Goal: Task Accomplishment & Management: Manage account settings

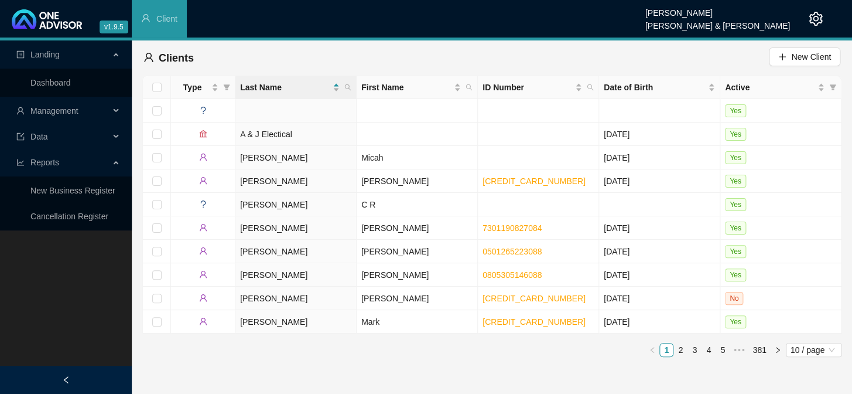
click at [65, 110] on span "Management" at bounding box center [54, 110] width 48 height 9
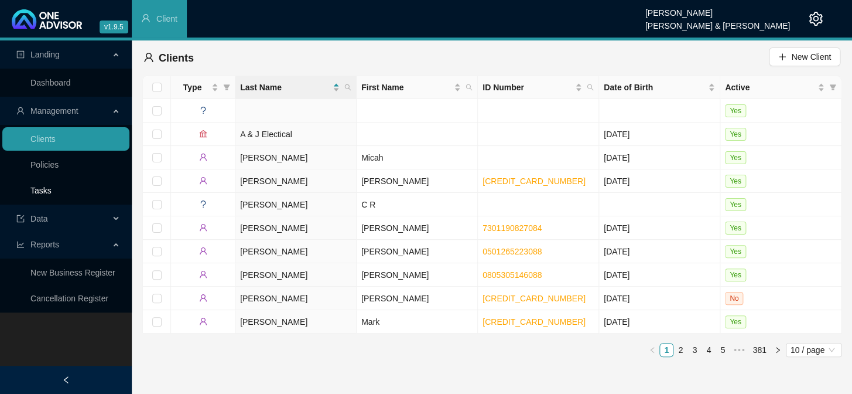
click at [44, 186] on link "Tasks" at bounding box center [40, 190] width 21 height 9
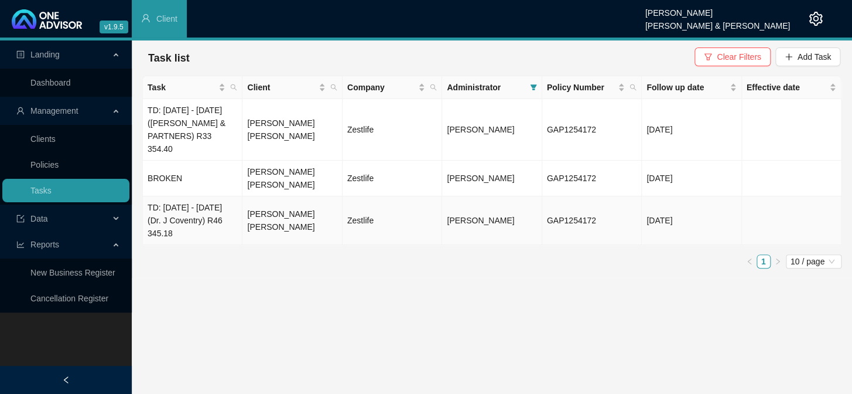
click at [266, 209] on td "[PERSON_NAME] [PERSON_NAME]" at bounding box center [292, 220] width 100 height 49
click at [195, 209] on div at bounding box center [426, 197] width 852 height 394
click at [204, 207] on td "TD: [DATE] - [DATE] (Dr. J Coventry) R46 345.18" at bounding box center [193, 220] width 100 height 49
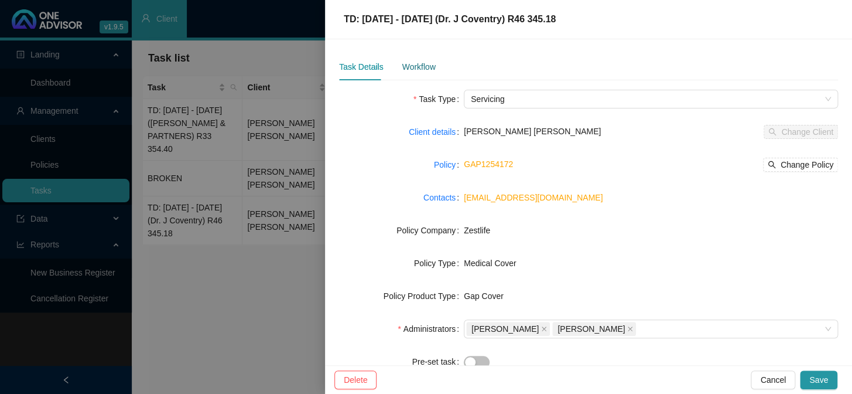
click at [433, 67] on div "Workflow" at bounding box center [418, 66] width 33 height 13
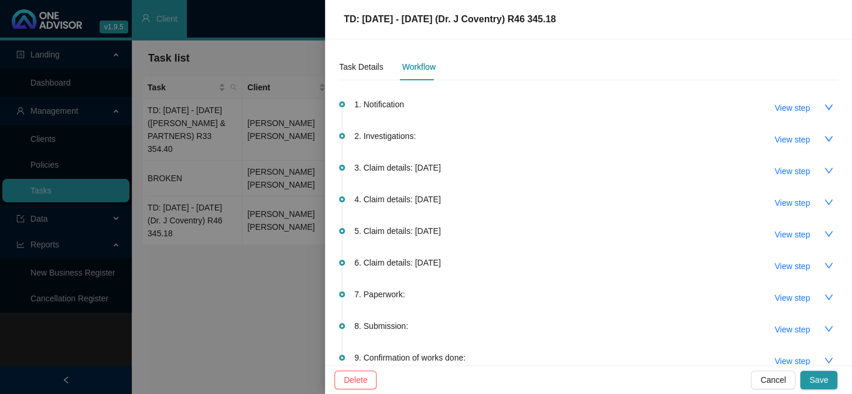
click at [403, 295] on div "7. Paperwork: View step" at bounding box center [596, 297] width 484 height 20
click at [719, 294] on icon "down" at bounding box center [829, 296] width 8 height 5
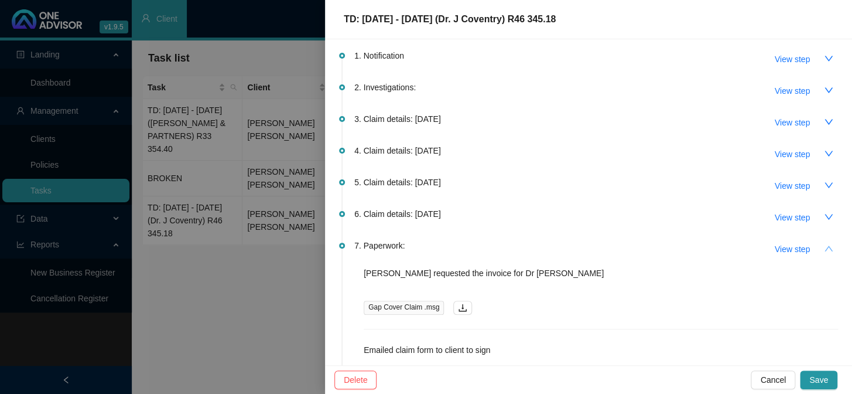
scroll to position [159, 0]
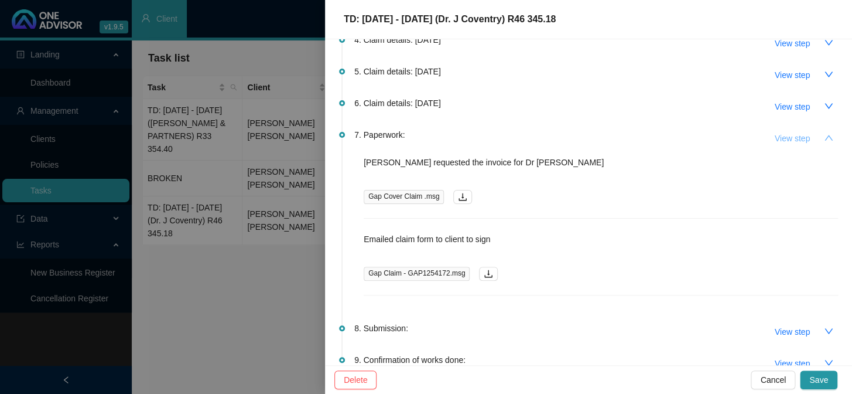
click at [719, 137] on span "View step" at bounding box center [792, 138] width 35 height 13
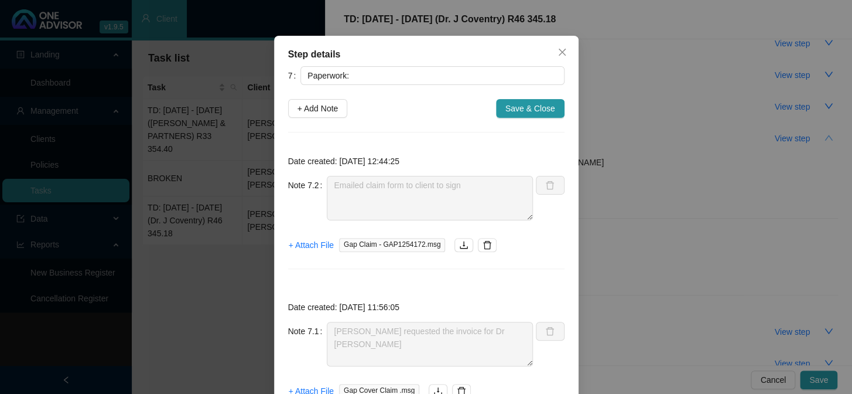
scroll to position [0, 0]
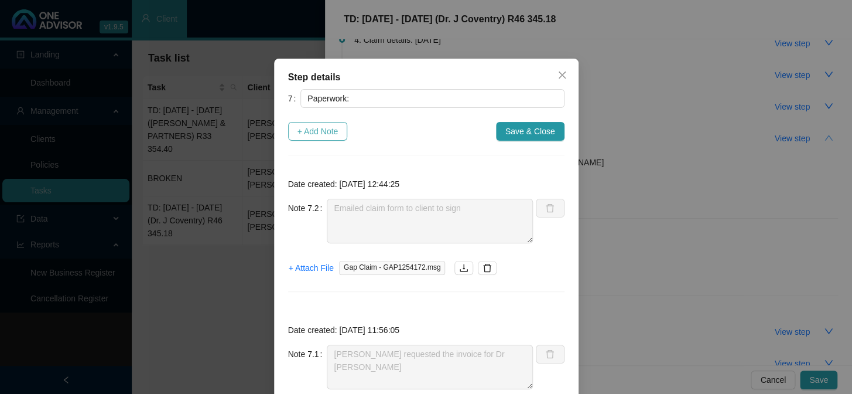
click at [310, 132] on span "+ Add Note" at bounding box center [318, 131] width 41 height 13
type textarea "Emailed claim form to client to sign"
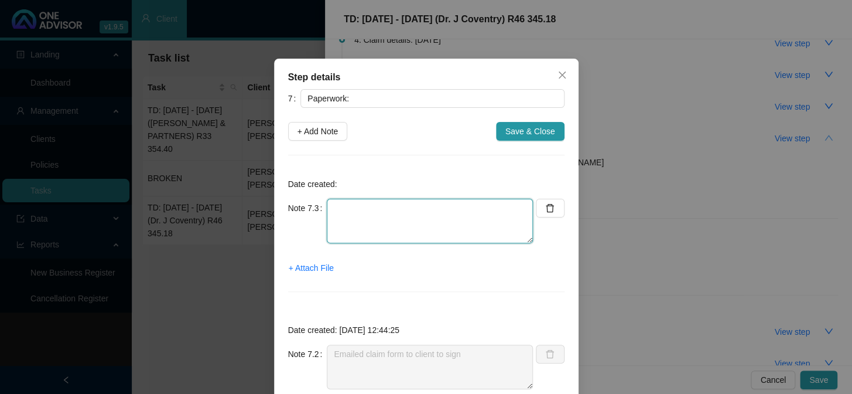
click at [375, 207] on textarea at bounding box center [430, 221] width 206 height 45
type textarea "[PERSON_NAME] contacted the rooms for the invoice"
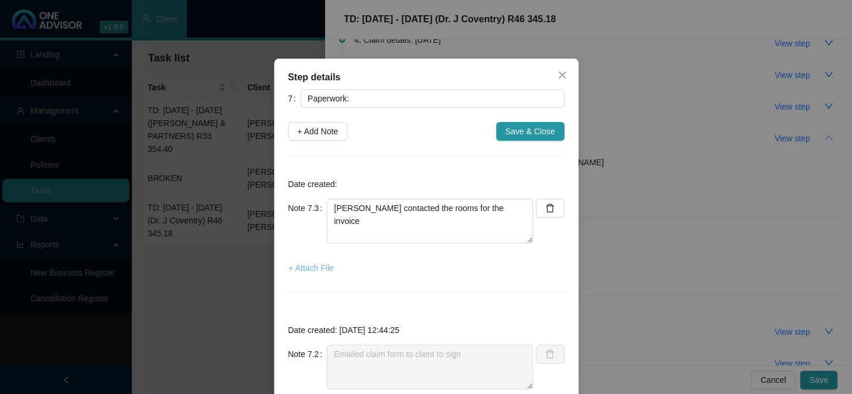
click at [294, 266] on span "+ Attach File" at bounding box center [311, 267] width 45 height 13
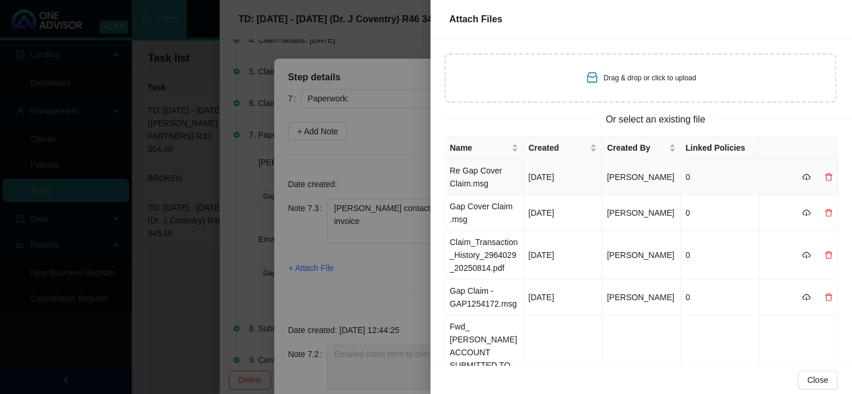
click at [490, 170] on td "Re Gap Cover Claim.msg" at bounding box center [484, 177] width 78 height 36
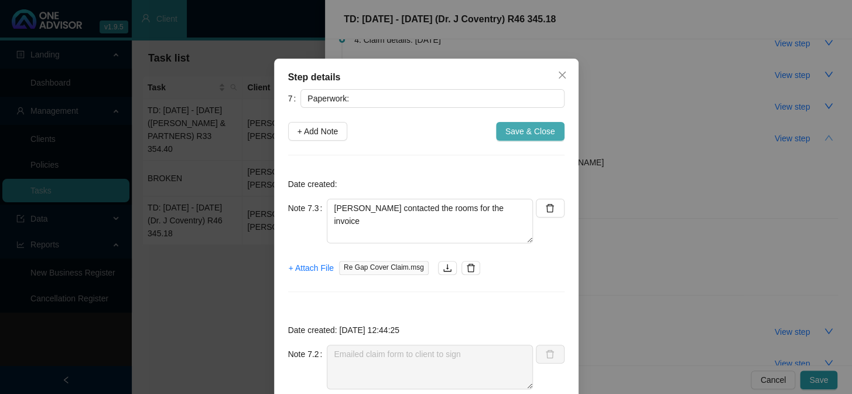
click at [510, 131] on span "Save & Close" at bounding box center [530, 131] width 50 height 13
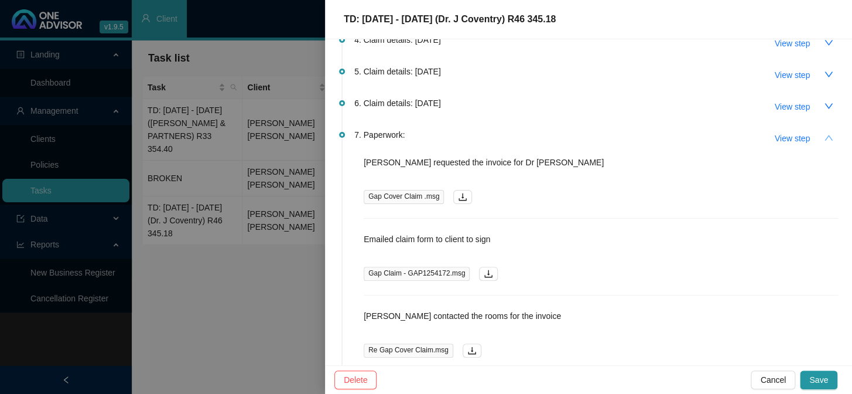
click at [255, 196] on div at bounding box center [426, 197] width 852 height 394
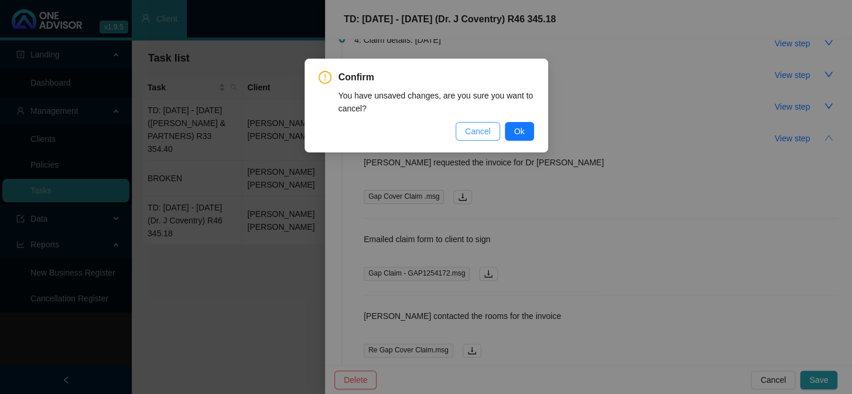
click at [482, 135] on span "Cancel" at bounding box center [478, 131] width 26 height 13
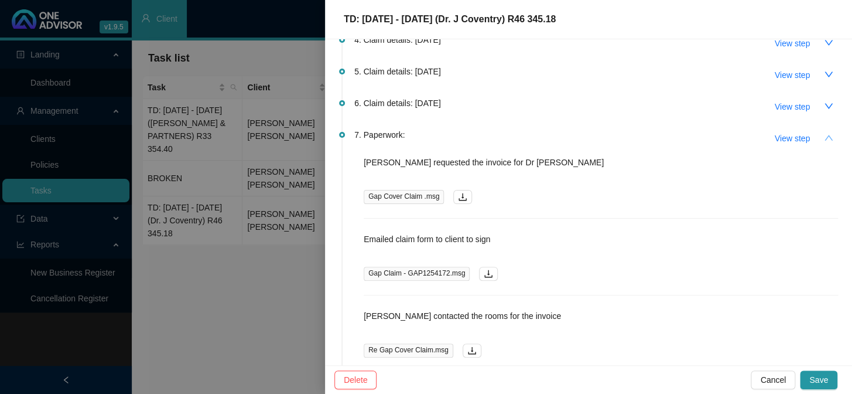
click at [442, 156] on p "[PERSON_NAME] requested the invoice for Dr [PERSON_NAME]" at bounding box center [601, 162] width 474 height 13
click at [719, 138] on span "View step" at bounding box center [792, 138] width 35 height 13
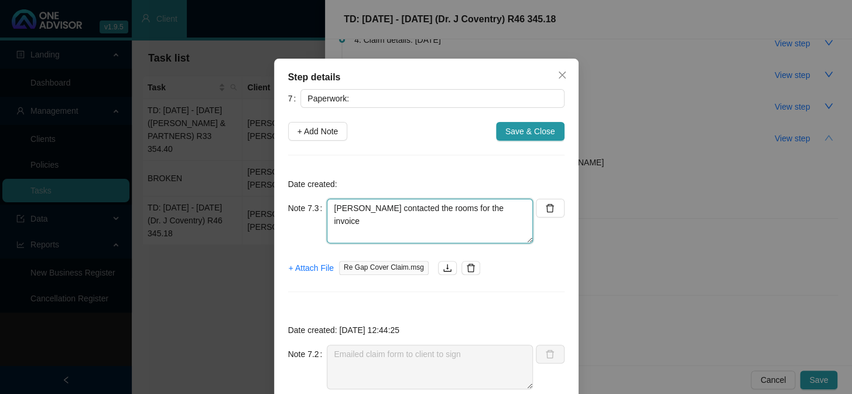
click at [493, 211] on textarea "[PERSON_NAME] contacted the rooms for the invoice" at bounding box center [430, 221] width 206 height 45
drag, startPoint x: 497, startPoint y: 205, endPoint x: 320, endPoint y: 208, distance: 176.9
click at [320, 208] on div "Note 7.3 [PERSON_NAME] contacted the rooms for the invoice" at bounding box center [410, 221] width 245 height 45
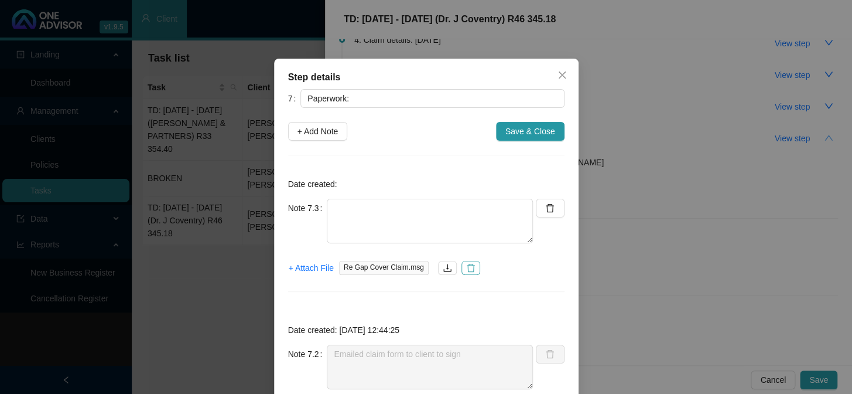
click at [464, 273] on button "button" at bounding box center [471, 268] width 19 height 14
click at [553, 73] on span "Close" at bounding box center [562, 74] width 19 height 9
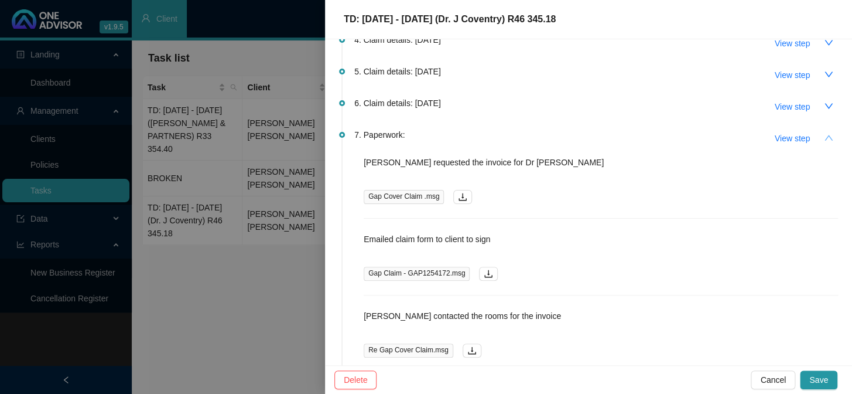
click at [274, 232] on div at bounding box center [426, 197] width 852 height 394
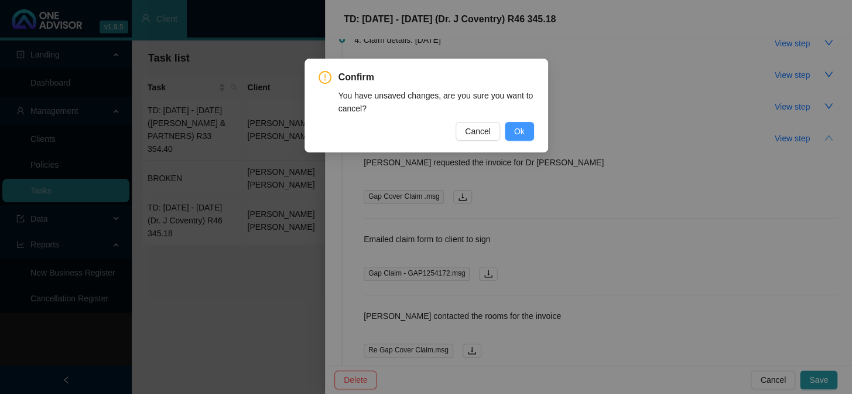
click at [524, 130] on span "Ok" at bounding box center [519, 131] width 11 height 13
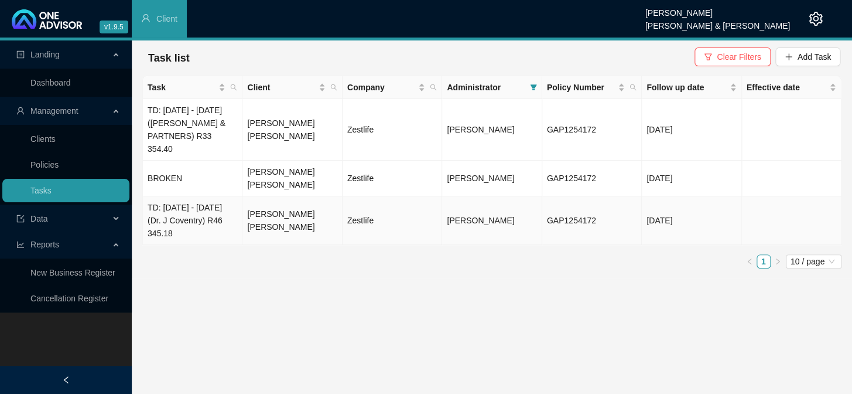
click at [189, 211] on td "TD: [DATE] - [DATE] (Dr. J Coventry) R46 345.18" at bounding box center [193, 220] width 100 height 49
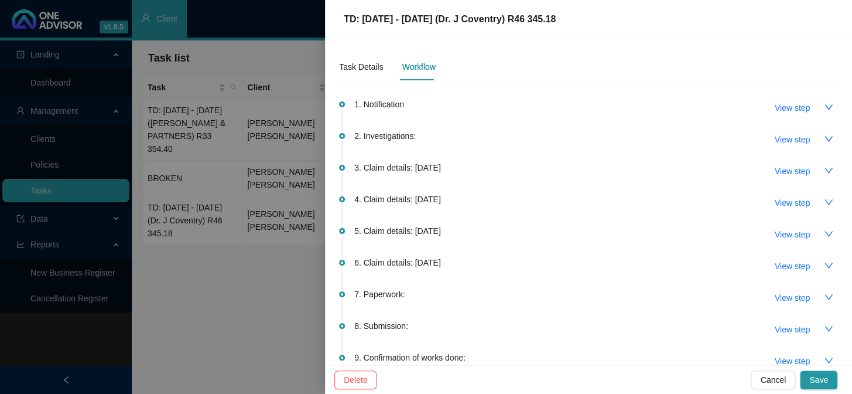
click at [392, 291] on span "7. Paperwork:" at bounding box center [379, 294] width 50 height 13
click at [719, 292] on span "View step" at bounding box center [792, 297] width 35 height 13
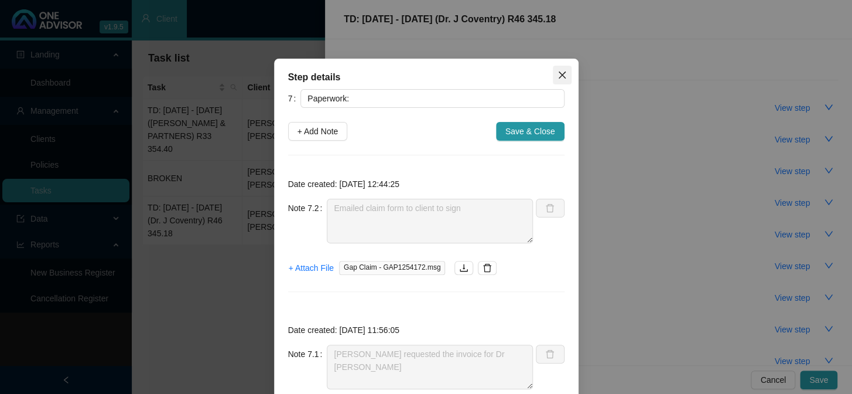
click at [560, 73] on icon "close" at bounding box center [562, 74] width 9 height 9
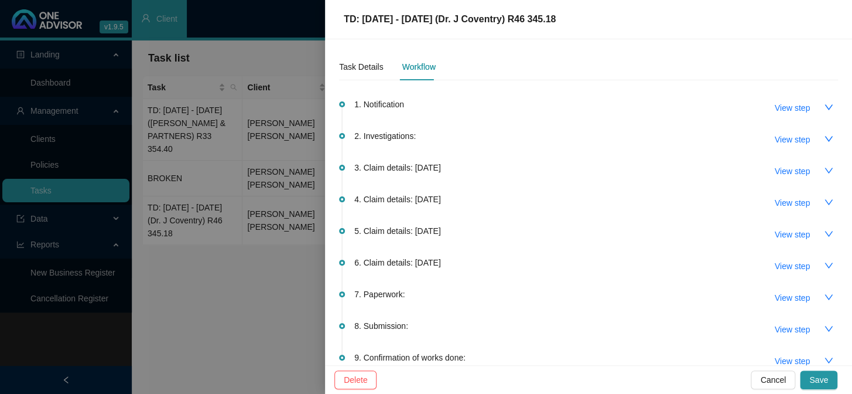
click at [151, 107] on div at bounding box center [426, 197] width 852 height 394
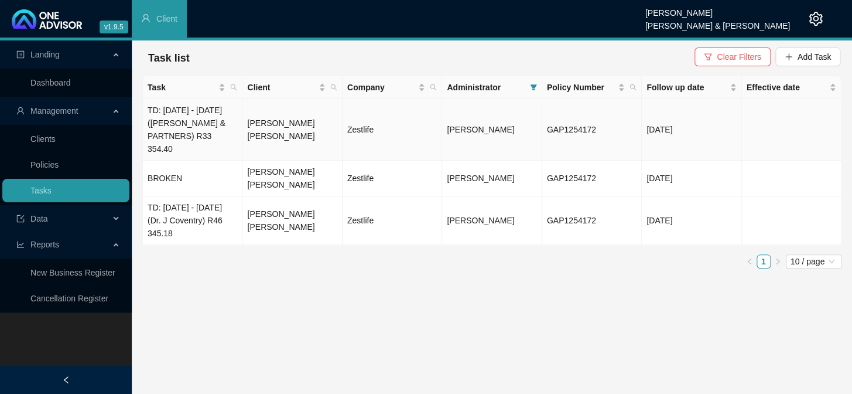
click at [174, 114] on td "TD: [DATE] - [DATE] ([PERSON_NAME] & PARTNERS) R33 354.40" at bounding box center [193, 129] width 100 height 61
click at [213, 117] on td "TD: [DATE] - [DATE] ([PERSON_NAME] & PARTNERS) R33 354.40" at bounding box center [193, 129] width 100 height 61
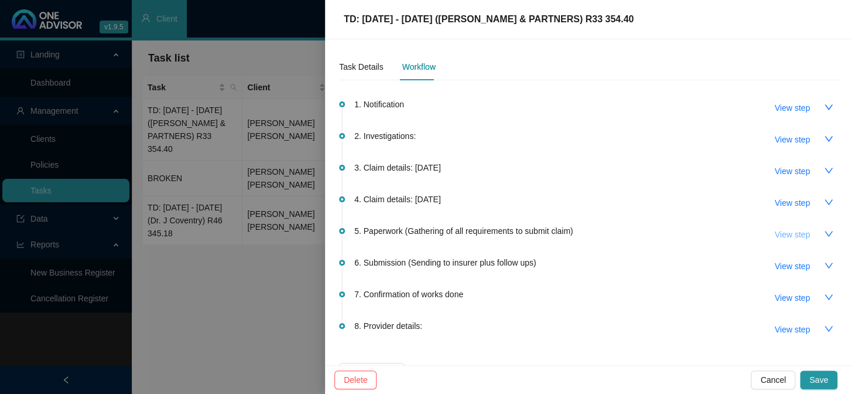
click at [719, 232] on span "View step" at bounding box center [792, 234] width 35 height 13
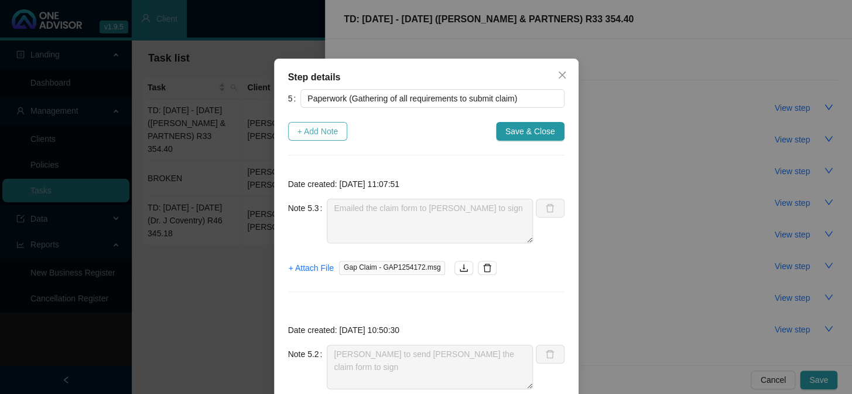
click at [298, 128] on span "+ Add Note" at bounding box center [318, 131] width 41 height 13
type textarea "Emailed the claim form to [PERSON_NAME] to sign"
type textarea "[PERSON_NAME] to send [PERSON_NAME] the claim form to sign"
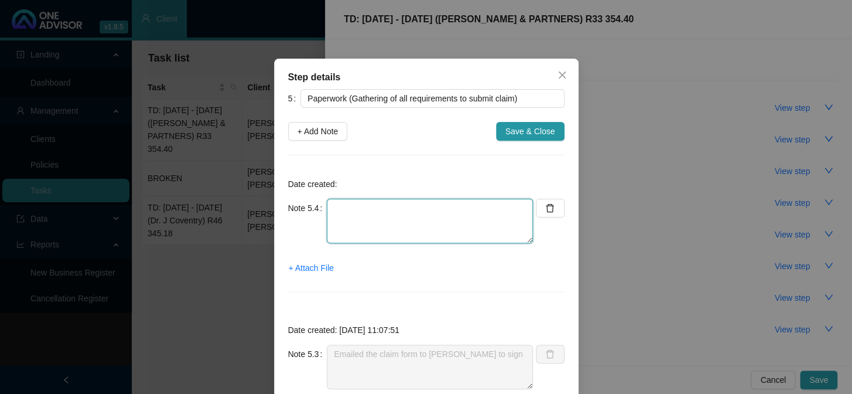
click at [335, 206] on textarea at bounding box center [430, 221] width 206 height 45
type textarea "Received proof of payment for [PERSON_NAME] from [PERSON_NAME]"
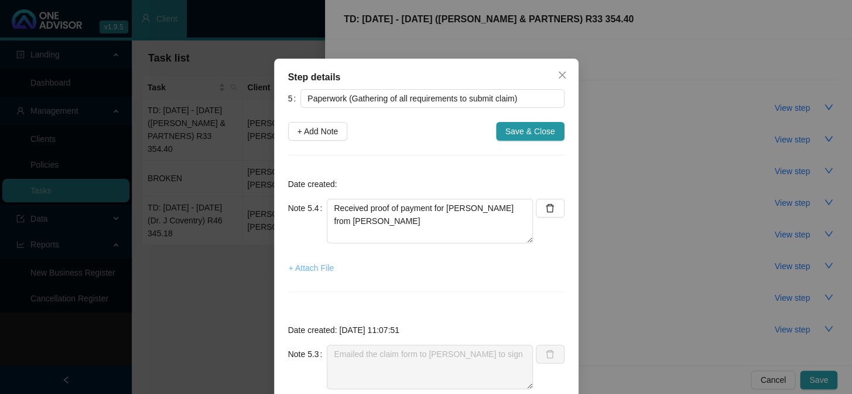
click at [310, 265] on span "+ Attach File" at bounding box center [311, 267] width 45 height 13
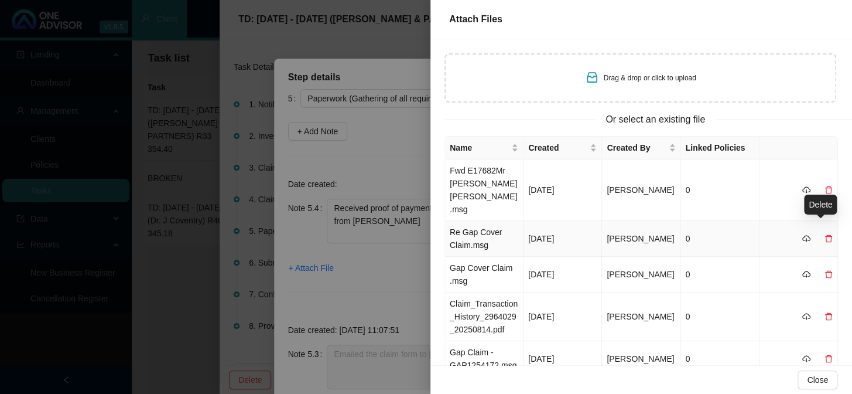
click at [719, 234] on icon "delete" at bounding box center [829, 238] width 8 height 8
click at [719, 208] on span "Yes" at bounding box center [834, 207] width 13 height 13
click at [482, 182] on td "Fwd E17682Mr [PERSON_NAME] [PERSON_NAME].msg" at bounding box center [484, 189] width 78 height 61
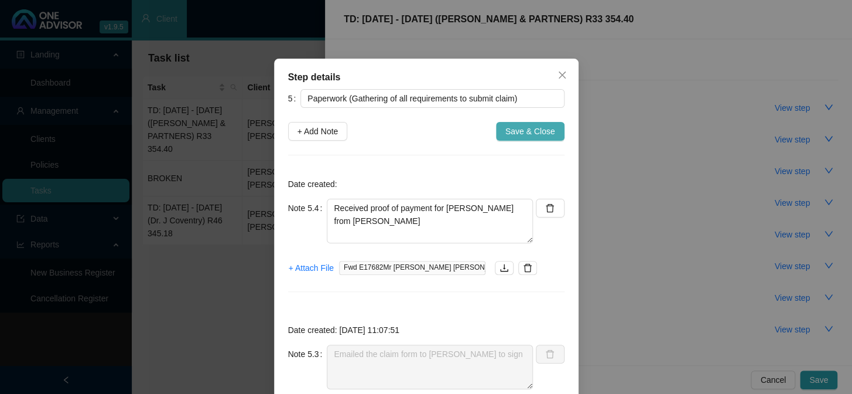
click at [529, 131] on span "Save & Close" at bounding box center [530, 131] width 50 height 13
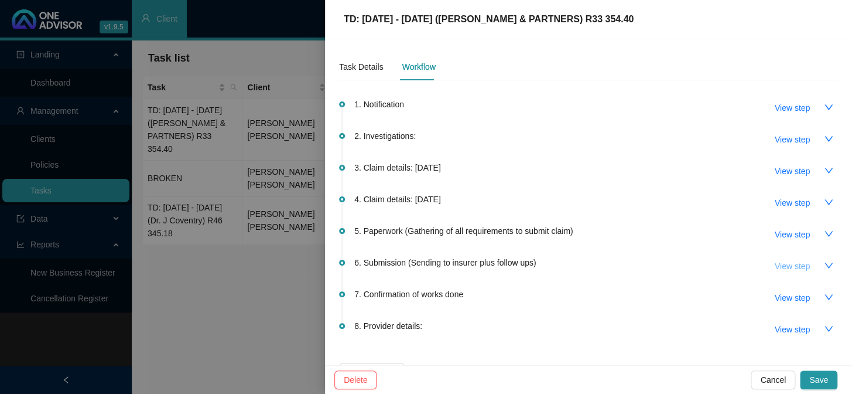
click at [719, 265] on span "View step" at bounding box center [792, 265] width 35 height 13
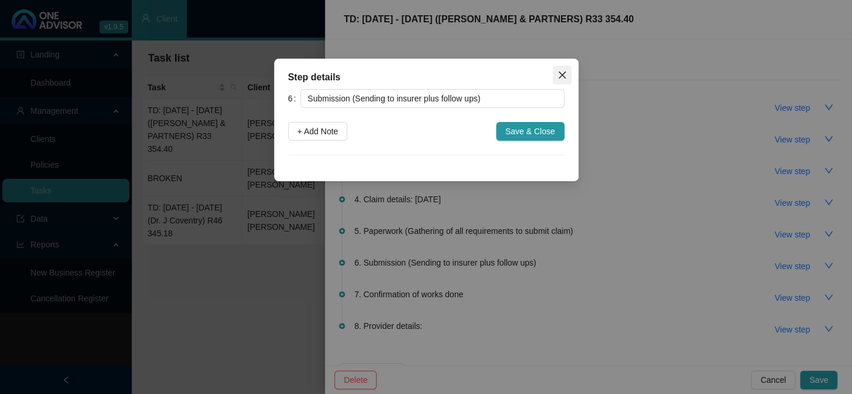
click at [559, 70] on icon "close" at bounding box center [562, 74] width 9 height 9
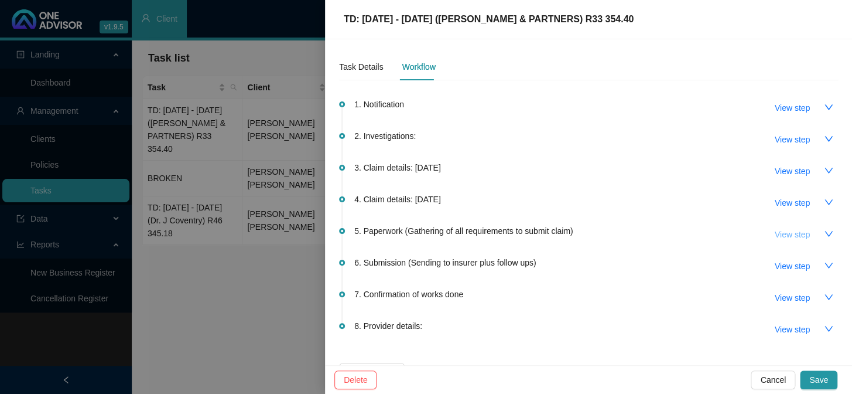
click at [719, 228] on span "View step" at bounding box center [792, 234] width 35 height 13
type input "Paperwork (Gathering of all requirements to submit claim)"
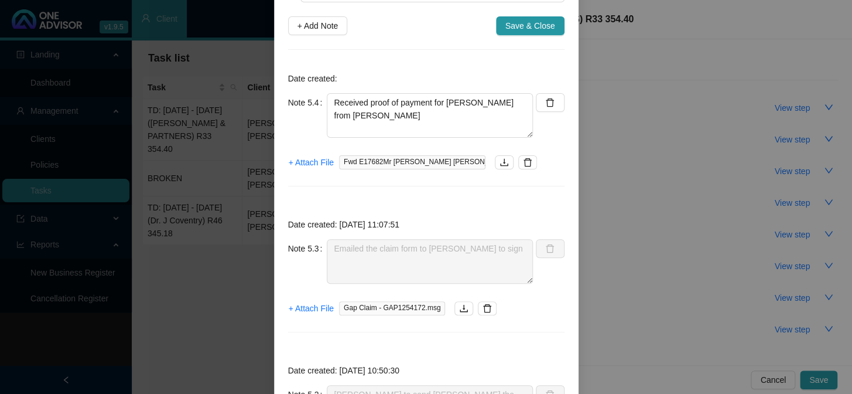
scroll to position [81, 0]
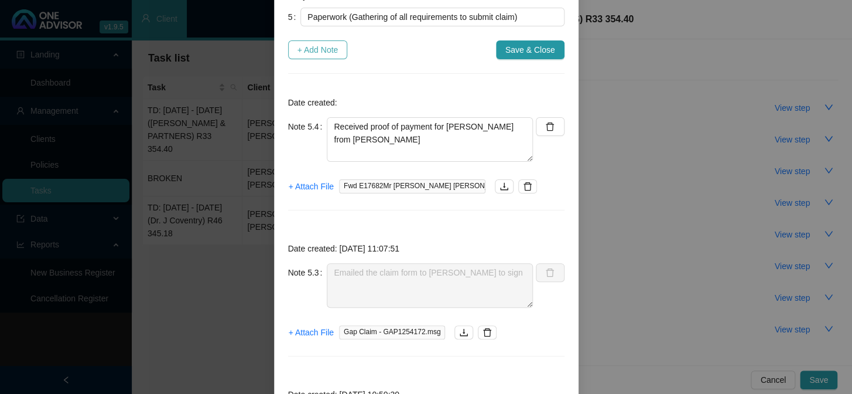
click at [326, 48] on span "+ Add Note" at bounding box center [318, 49] width 41 height 13
type textarea "Received proof of payment for [PERSON_NAME] from [PERSON_NAME]"
type textarea "Emailed the claim form to [PERSON_NAME] to sign"
type textarea "[PERSON_NAME] to send [PERSON_NAME] the claim form to sign"
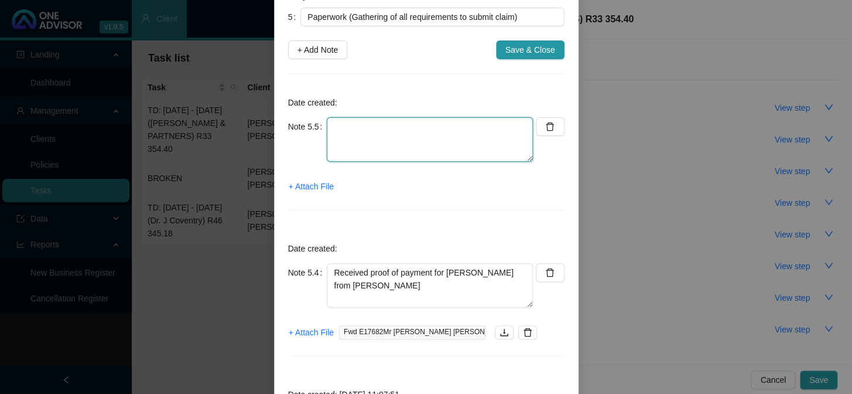
click at [365, 127] on textarea at bounding box center [430, 139] width 206 height 45
type textarea "Received signed page 1 of the claim form"
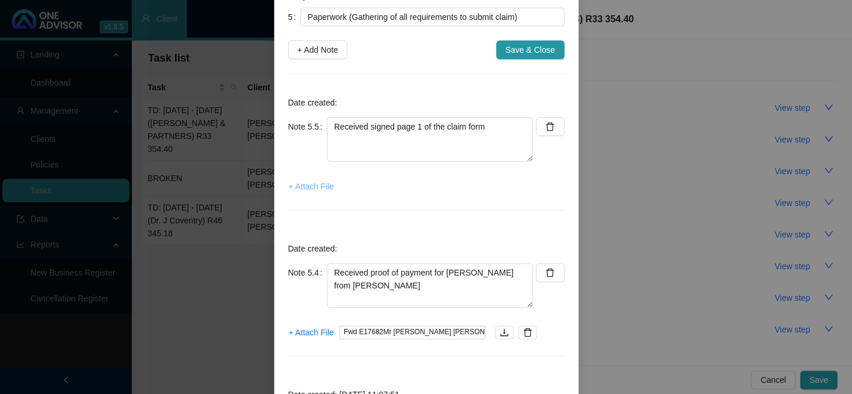
click at [322, 182] on span "+ Attach File" at bounding box center [311, 186] width 45 height 13
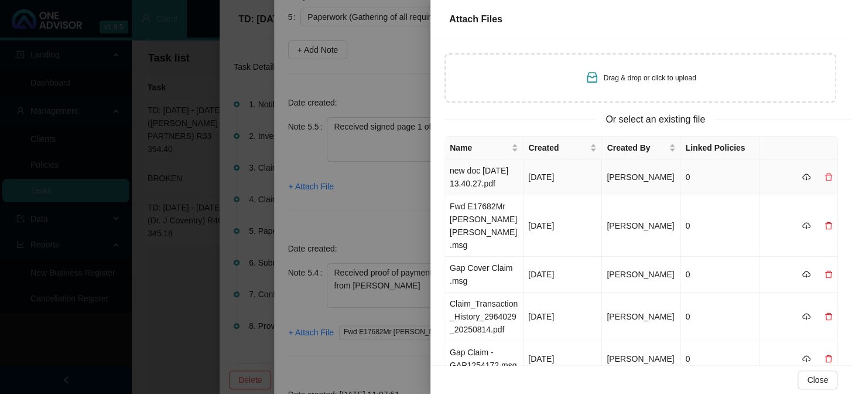
click at [481, 170] on td "new doc [DATE] 13.40.27.pdf" at bounding box center [484, 177] width 78 height 36
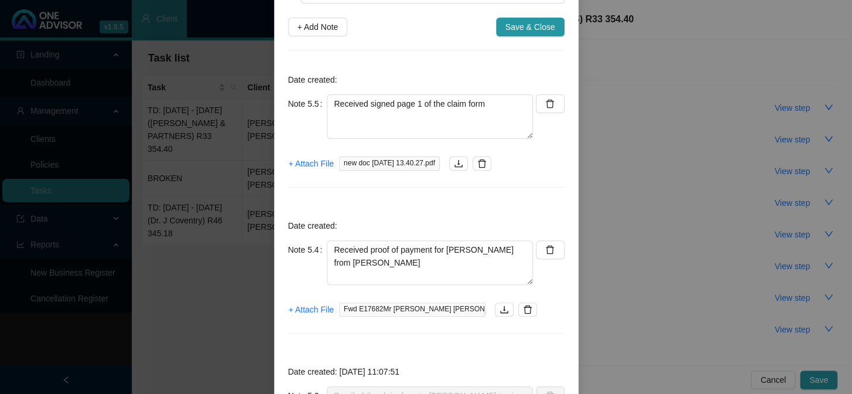
scroll to position [106, 0]
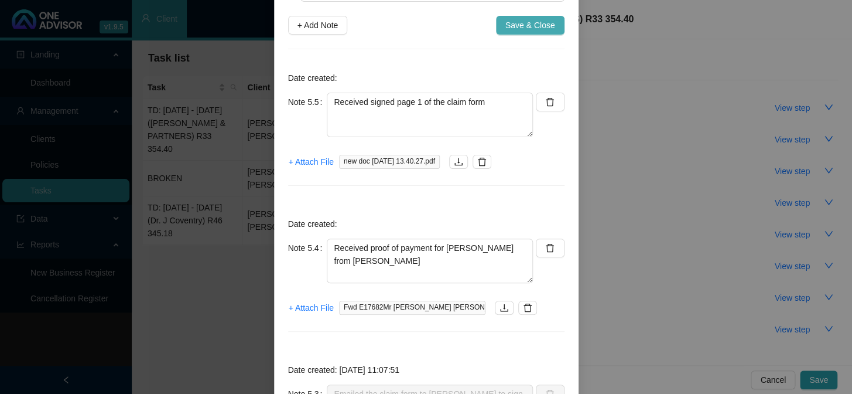
click at [530, 26] on span "Save & Close" at bounding box center [530, 25] width 50 height 13
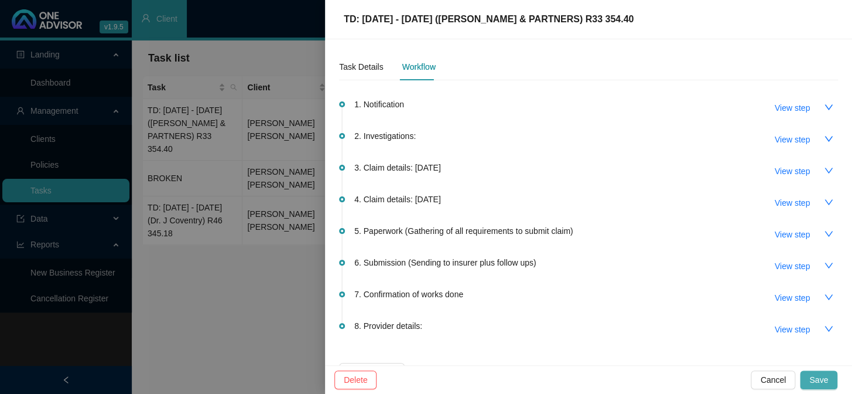
click at [719, 323] on span "Save" at bounding box center [818, 379] width 19 height 13
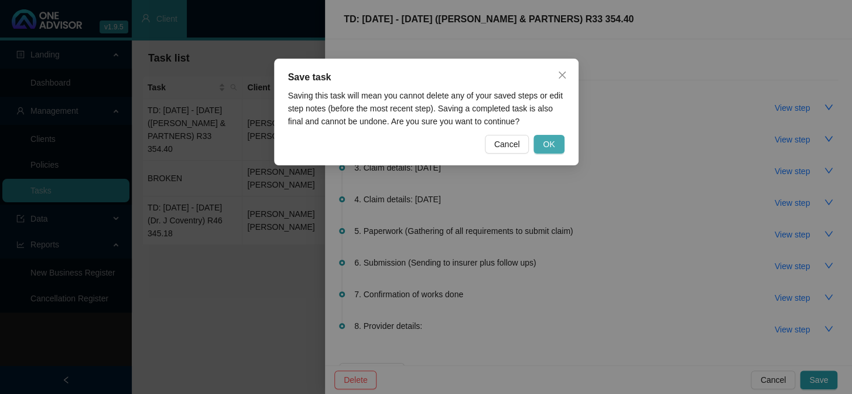
click at [548, 142] on span "OK" at bounding box center [549, 144] width 12 height 13
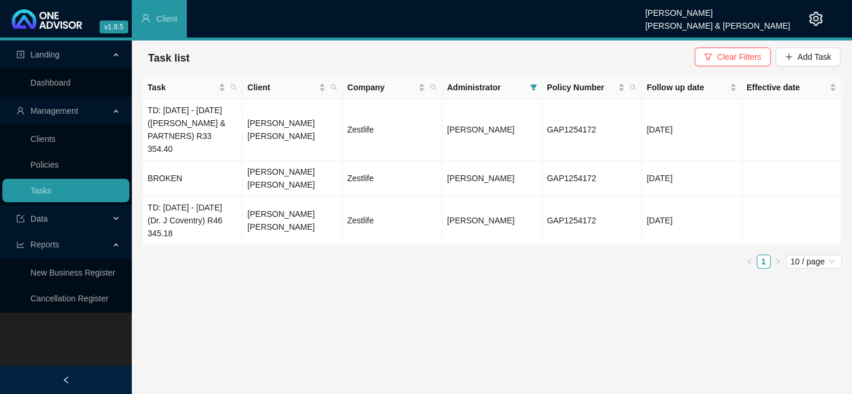
click at [576, 295] on main "Landing Dashboard Management Clients Policies Tasks Data Reports New Business R…" at bounding box center [426, 216] width 852 height 353
click at [333, 175] on td "[PERSON_NAME] [PERSON_NAME]" at bounding box center [292, 178] width 100 height 36
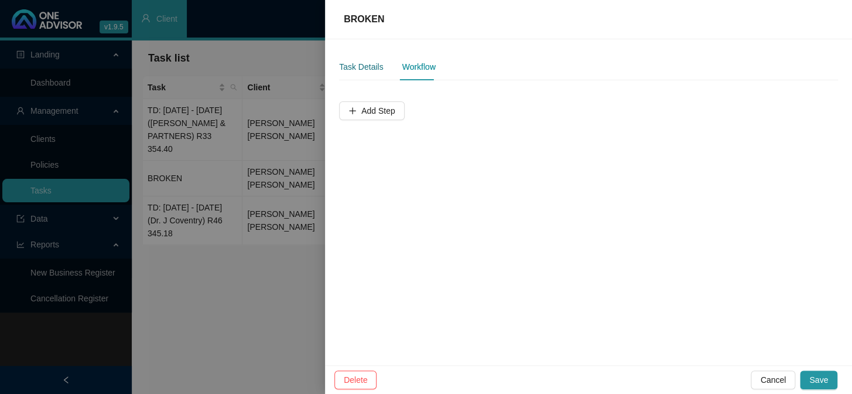
click at [360, 69] on div "Task Details" at bounding box center [361, 66] width 44 height 13
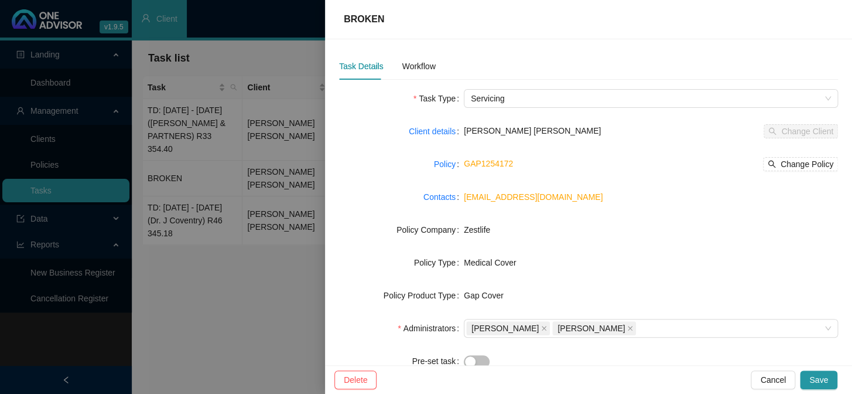
scroll to position [0, 0]
click at [719, 323] on span "Cancel" at bounding box center [773, 379] width 26 height 13
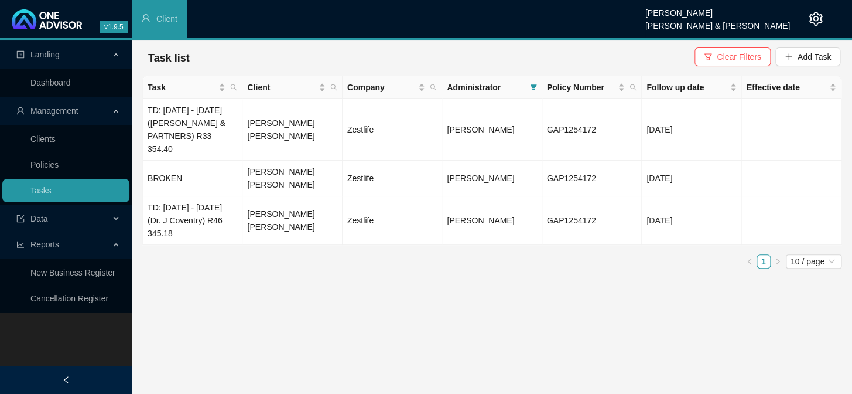
click at [408, 298] on main "Landing Dashboard Management Clients Policies Tasks Data Reports New Business R…" at bounding box center [426, 216] width 852 height 353
click at [191, 132] on td "TD: [DATE] - [DATE] ([PERSON_NAME] & PARTNERS) R33 354.40" at bounding box center [193, 129] width 100 height 61
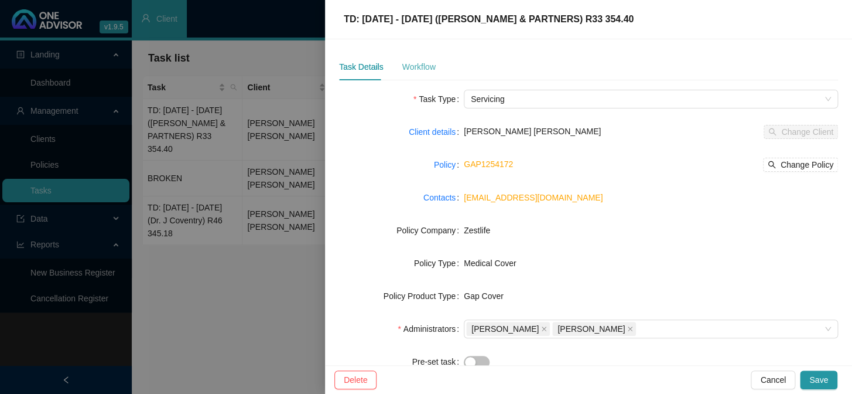
click at [414, 57] on div "Workflow" at bounding box center [418, 66] width 33 height 27
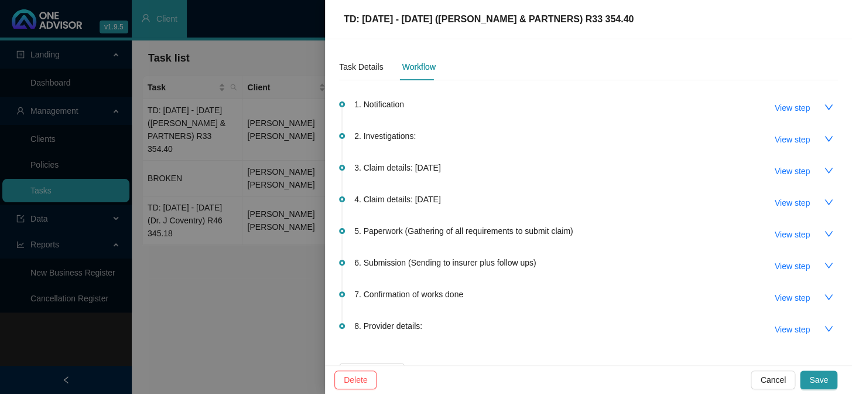
click at [421, 232] on span "5. Paperwork (Gathering of all requirements to submit claim)" at bounding box center [463, 230] width 218 height 13
click at [719, 232] on span "View step" at bounding box center [792, 234] width 35 height 13
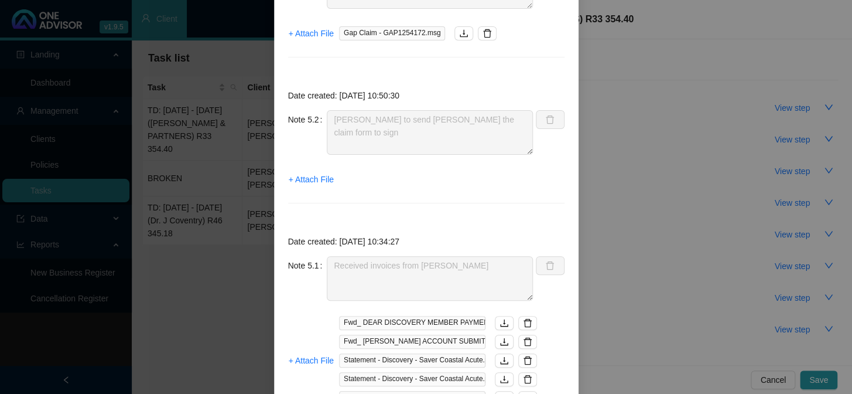
scroll to position [599, 0]
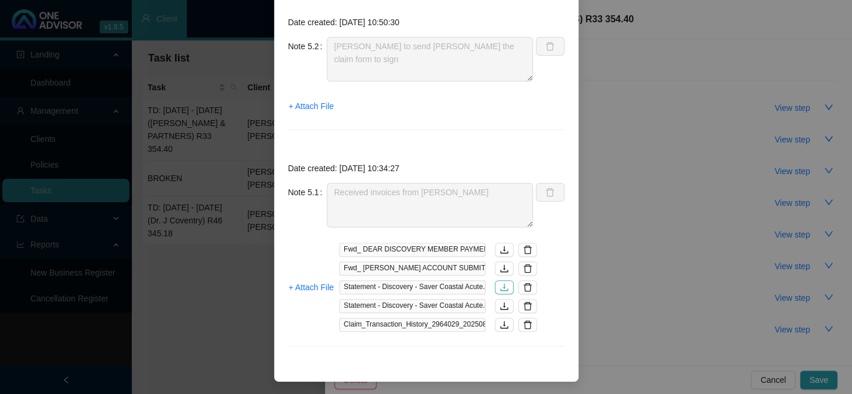
click at [501, 284] on icon "download" at bounding box center [504, 286] width 9 height 9
click at [503, 322] on icon "download" at bounding box center [504, 324] width 9 height 9
click at [523, 322] on icon "delete" at bounding box center [527, 324] width 9 height 9
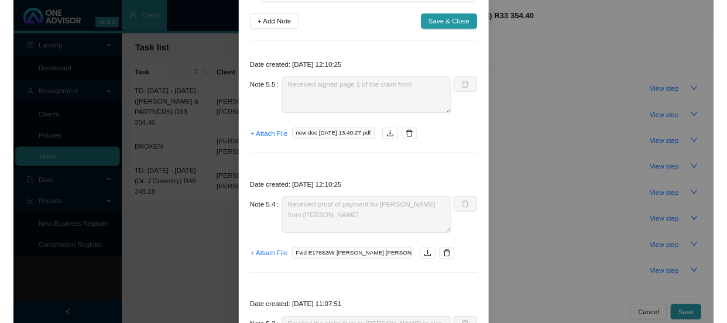
scroll to position [101, 0]
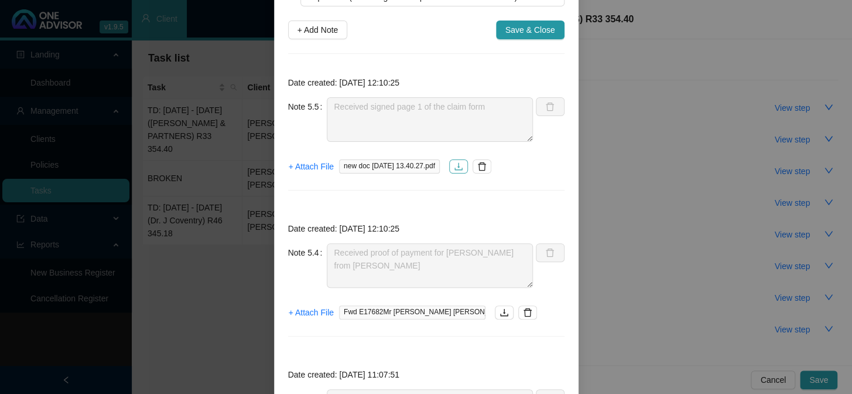
click at [461, 170] on button "button" at bounding box center [458, 166] width 19 height 14
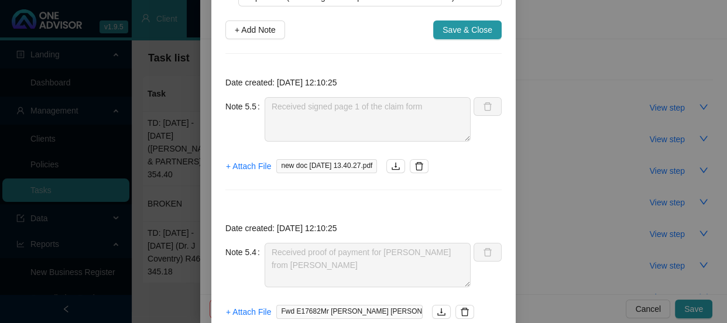
click at [423, 165] on icon "delete" at bounding box center [419, 166] width 8 height 8
click at [247, 168] on span "+ Attach File" at bounding box center [248, 166] width 45 height 13
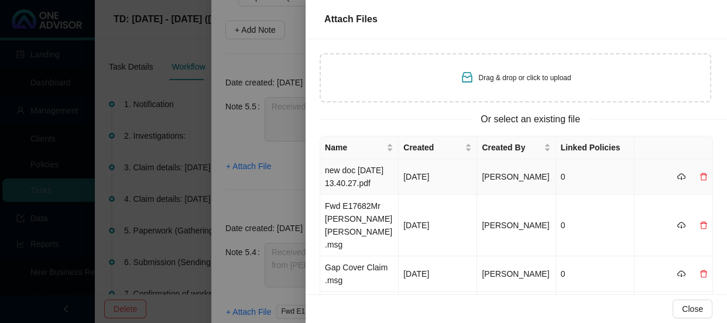
click at [347, 176] on td "new doc [DATE] 13.40.27.pdf" at bounding box center [359, 177] width 78 height 36
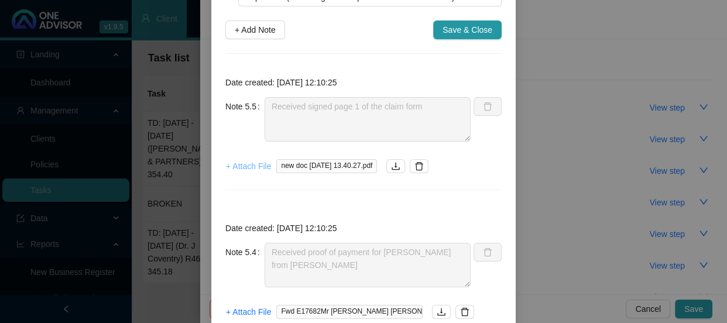
click at [243, 165] on span "+ Attach File" at bounding box center [248, 166] width 45 height 13
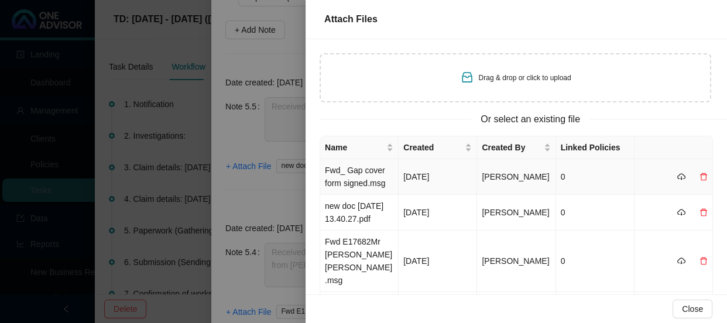
click at [344, 175] on td "Fwd_ Gap cover form signed.msg" at bounding box center [359, 177] width 78 height 36
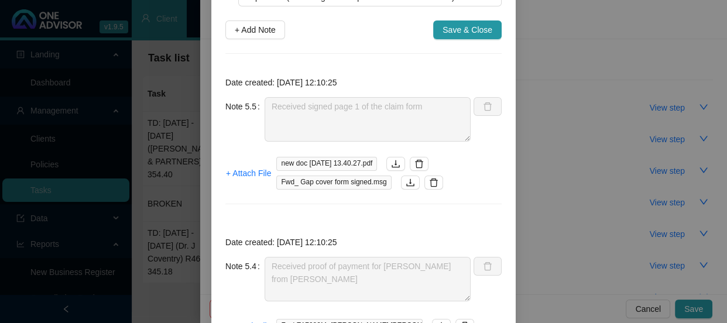
click at [465, 195] on div "Date created: [DATE] 12:10:25 Note 5.5 Received signed page 1 of the claim form…" at bounding box center [363, 143] width 276 height 151
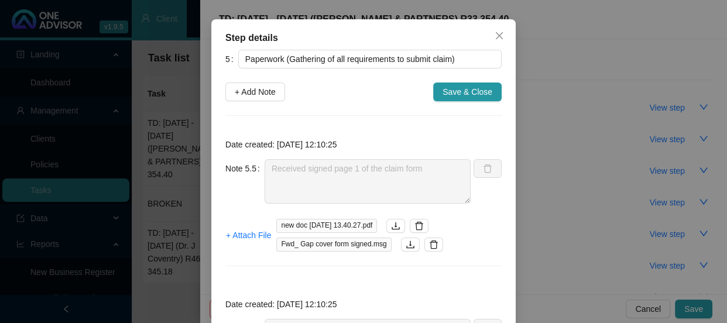
scroll to position [0, 0]
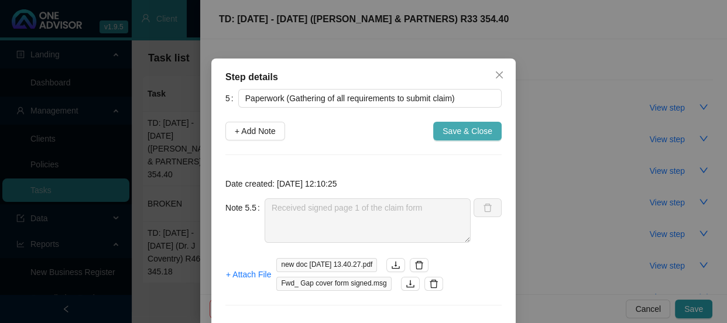
click at [474, 134] on span "Save & Close" at bounding box center [468, 131] width 50 height 13
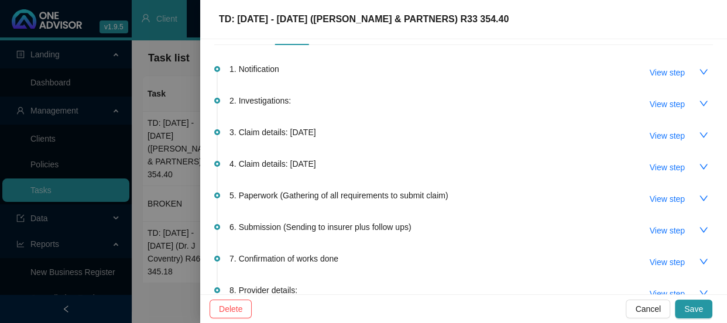
scroll to position [53, 0]
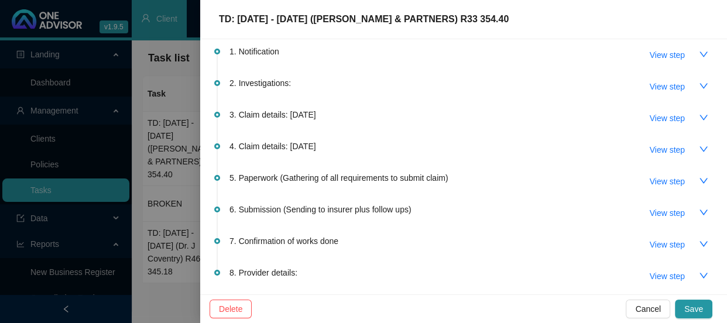
click at [322, 183] on div "5. Paperwork (Gathering of all requirements to submit claim) View step" at bounding box center [472, 181] width 484 height 20
click at [325, 172] on span "5. Paperwork (Gathering of all requirements to submit claim)" at bounding box center [339, 178] width 218 height 13
click at [655, 182] on span "View step" at bounding box center [667, 181] width 35 height 13
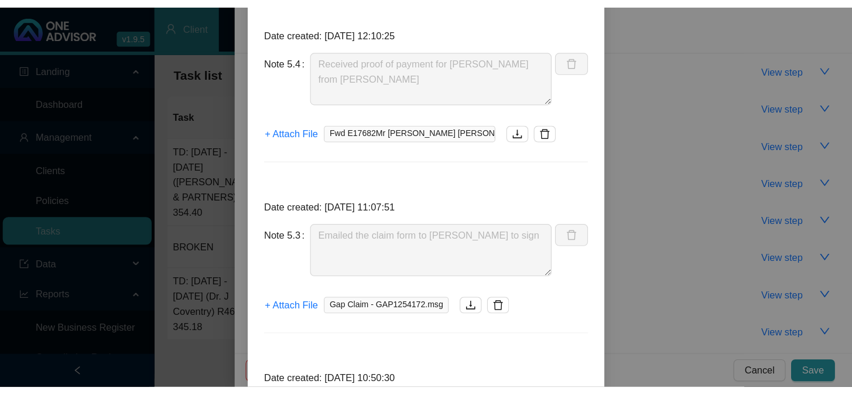
scroll to position [372, 0]
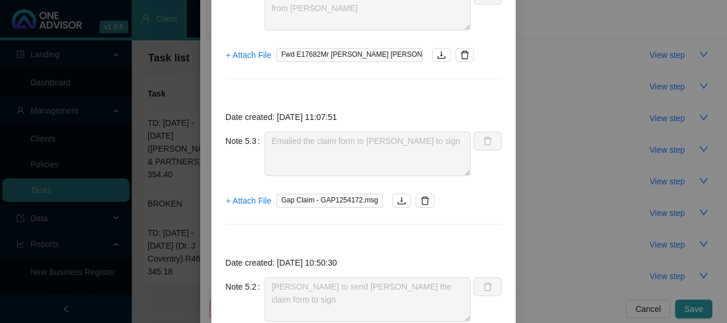
click at [354, 197] on span "Gap Claim - GAP1254172.msg" at bounding box center [329, 201] width 106 height 14
click at [398, 200] on icon "download" at bounding box center [402, 201] width 8 height 8
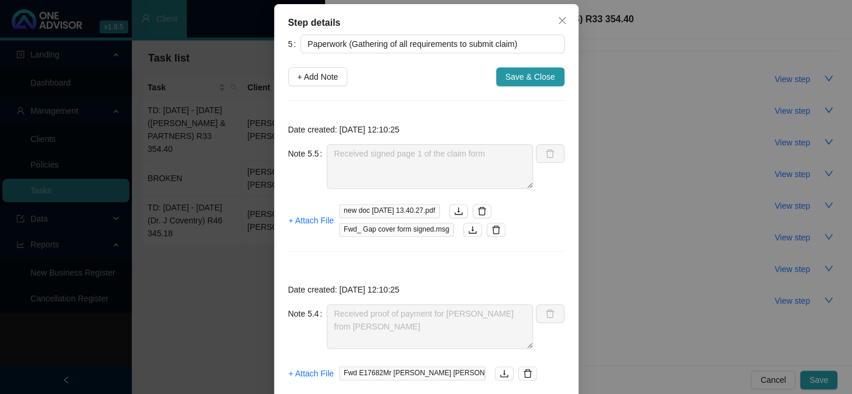
scroll to position [0, 0]
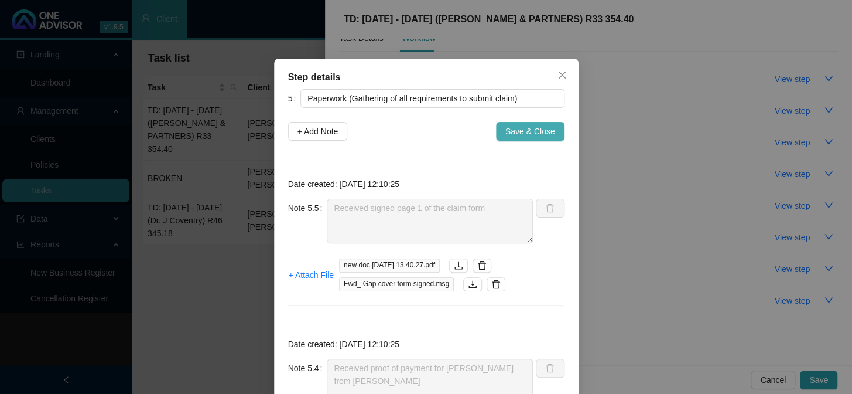
click at [537, 132] on span "Save & Close" at bounding box center [530, 131] width 50 height 13
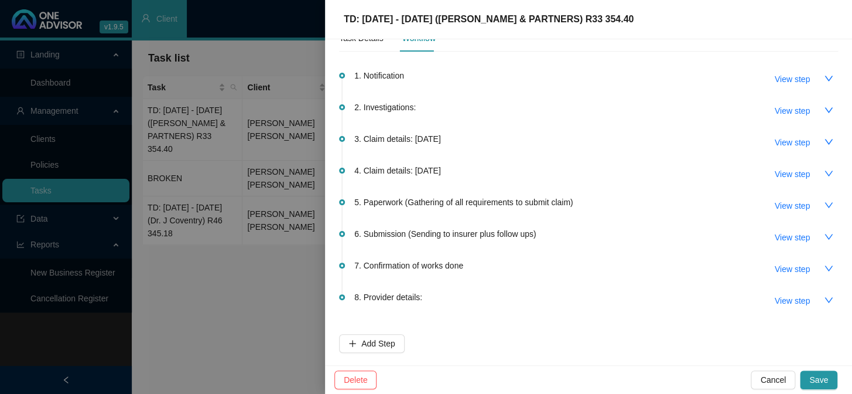
click at [476, 236] on span "6. Submission (Sending to insurer plus follow ups)" at bounding box center [445, 233] width 182 height 13
click at [418, 137] on span "3. Claim details: [DATE]" at bounding box center [397, 138] width 87 height 13
click at [719, 139] on span "View step" at bounding box center [792, 142] width 35 height 13
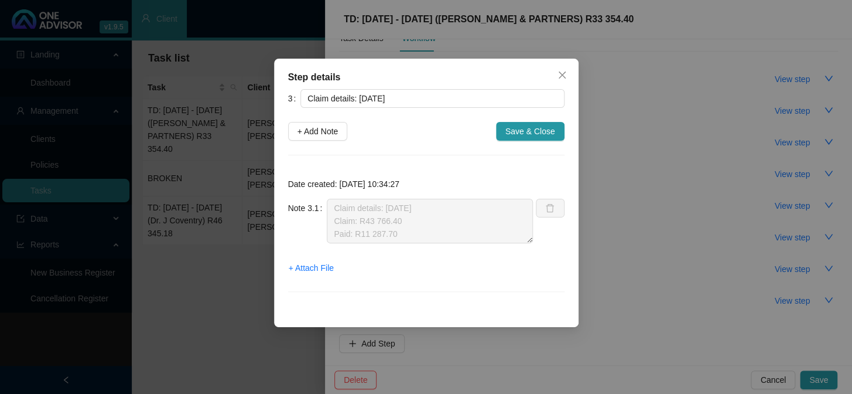
scroll to position [26, 0]
click at [562, 74] on icon "close" at bounding box center [562, 74] width 9 height 9
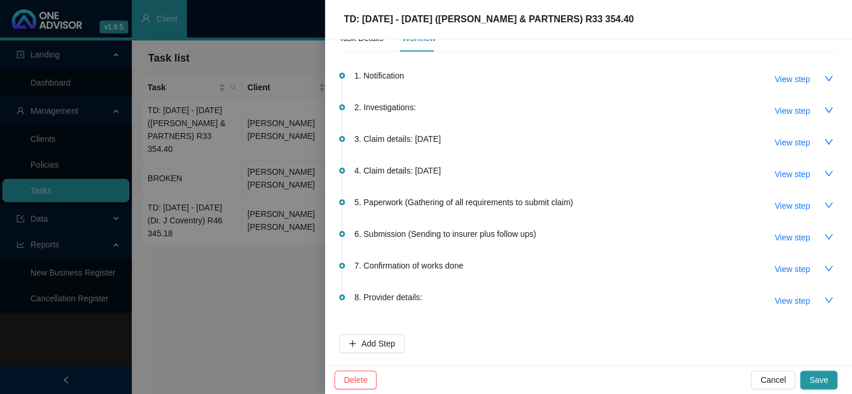
click at [404, 170] on span "4. Claim details: [DATE]" at bounding box center [397, 170] width 87 height 13
click at [457, 170] on div "4. Claim details: [DATE] View step" at bounding box center [596, 173] width 484 height 20
click at [719, 168] on span "View step" at bounding box center [792, 174] width 35 height 13
type input "Claim details: [DATE]"
type textarea "Claim: R1167.60 Paid: R291.90 Shortfall: R875.70"
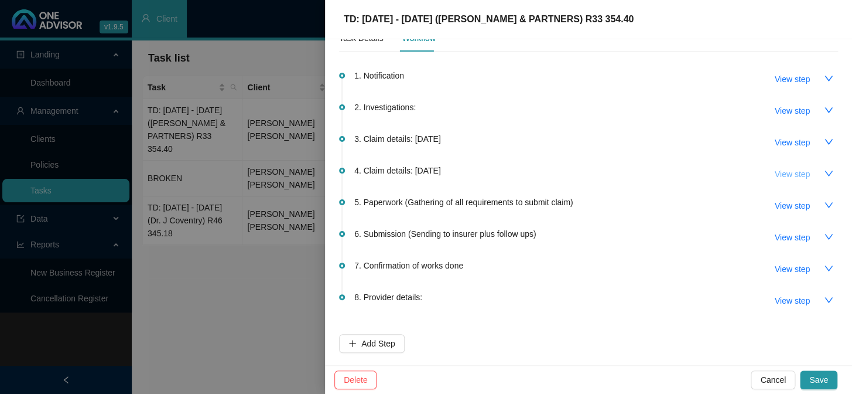
scroll to position [0, 0]
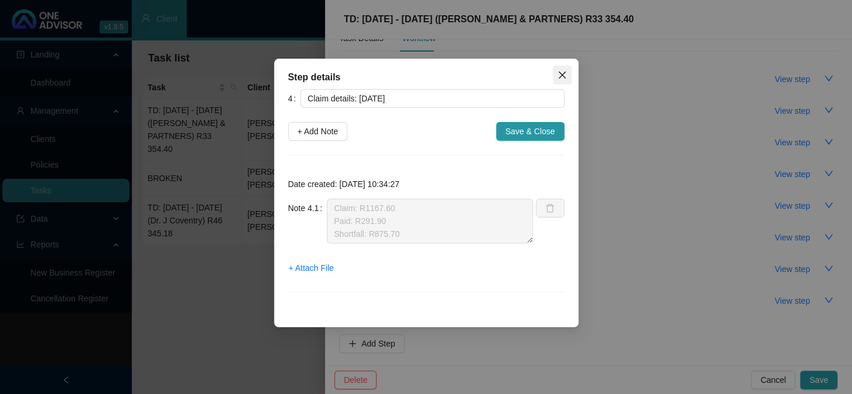
click at [564, 74] on icon "close" at bounding box center [562, 74] width 9 height 9
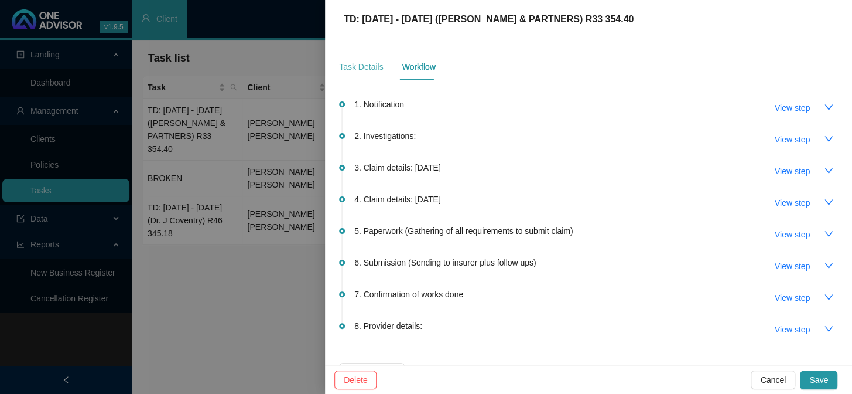
click at [353, 55] on div "Task Details" at bounding box center [361, 66] width 44 height 27
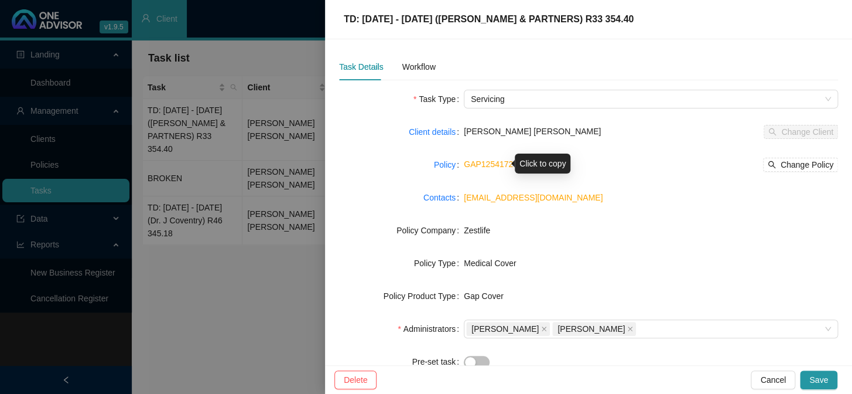
click at [486, 167] on link "GAP1254172" at bounding box center [488, 163] width 49 height 9
click at [644, 15] on div "TD: [DATE] - [DATE] ([PERSON_NAME] & PARTNERS) R33 354.40" at bounding box center [588, 19] width 499 height 14
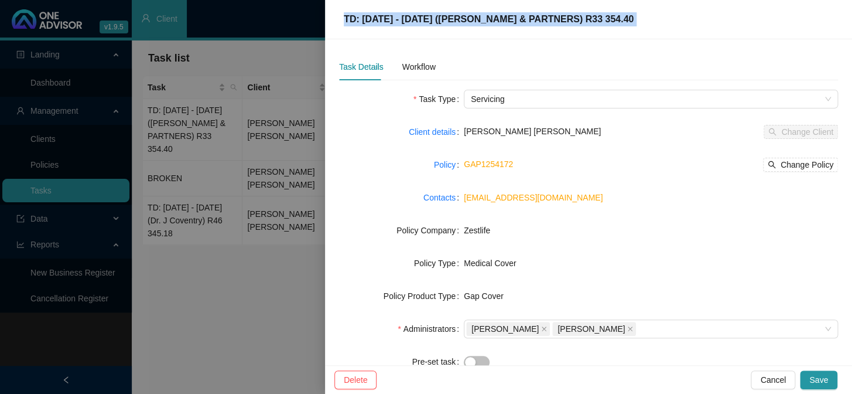
drag, startPoint x: 644, startPoint y: 15, endPoint x: 347, endPoint y: 25, distance: 297.1
click at [347, 25] on div "TD: [DATE] - [DATE] ([PERSON_NAME] & PARTNERS) R33 354.40" at bounding box center [588, 19] width 499 height 14
copy span "TD: [DATE] - [DATE] ([PERSON_NAME] & PARTNERS) R33 354.40"
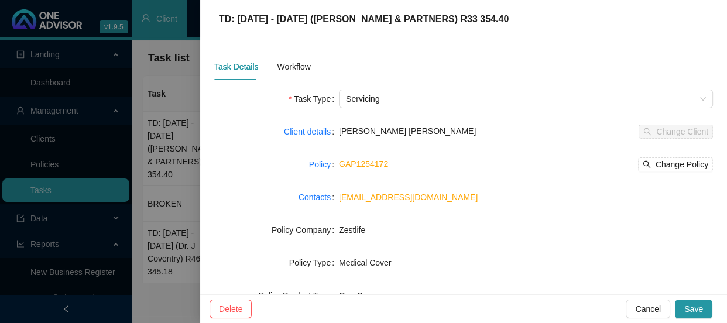
click at [375, 159] on link "GAP1254172" at bounding box center [363, 163] width 49 height 9
click at [297, 64] on div "Workflow" at bounding box center [293, 66] width 33 height 13
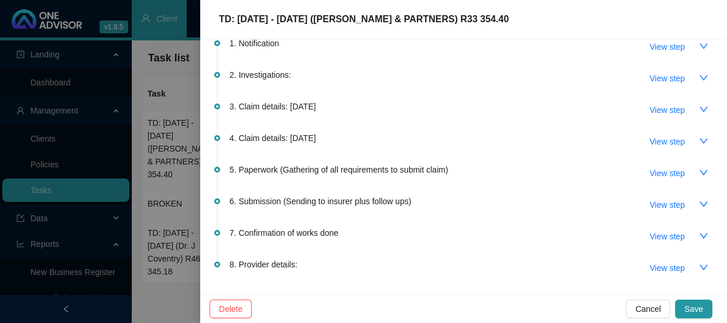
scroll to position [99, 0]
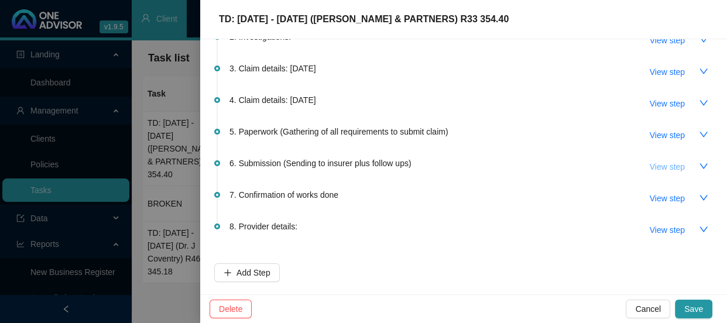
click at [650, 165] on span "View step" at bounding box center [667, 166] width 35 height 13
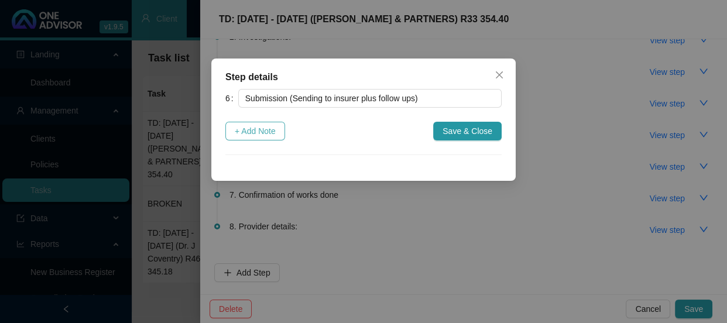
click at [244, 136] on span "+ Add Note" at bounding box center [255, 131] width 41 height 13
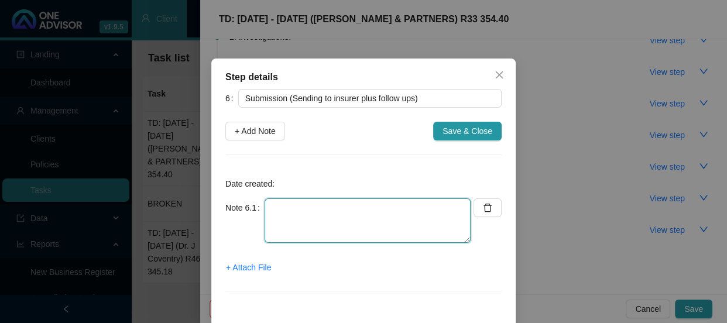
click at [277, 204] on textarea at bounding box center [368, 221] width 206 height 45
type textarea "Submitted the claim to Zestlife"
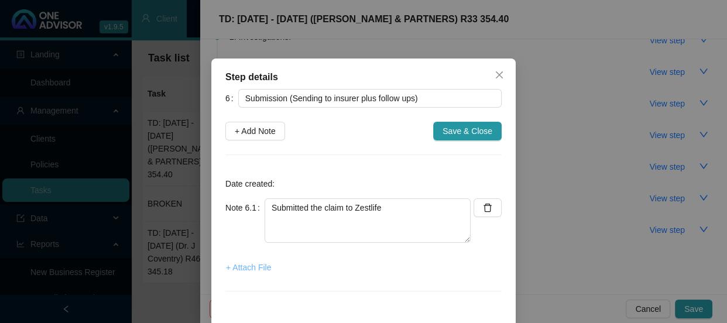
click at [258, 266] on span "+ Attach File" at bounding box center [248, 267] width 45 height 13
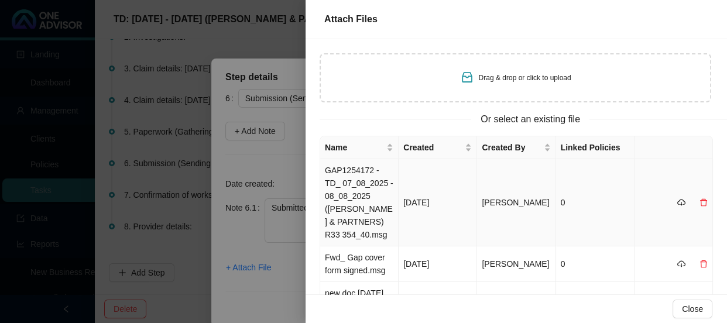
click at [361, 184] on td "GAP1254172 - TD_ 07_08_2025 - 08_08_2025 ([PERSON_NAME] & PARTNERS) R33 354_40.…" at bounding box center [359, 202] width 78 height 87
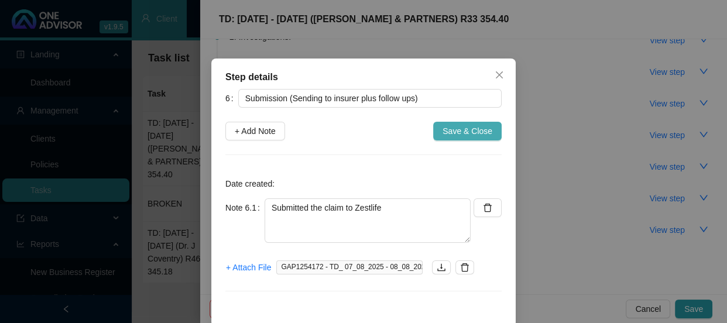
click at [471, 134] on span "Save & Close" at bounding box center [468, 131] width 50 height 13
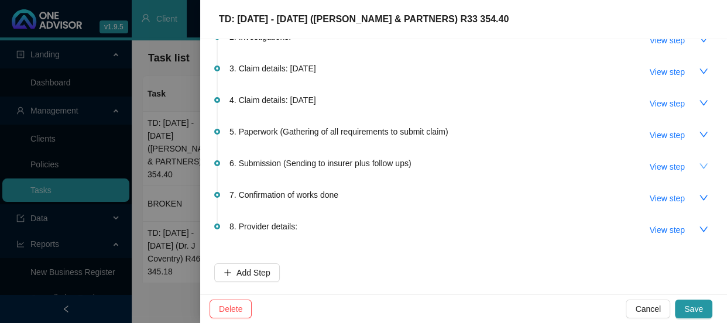
click at [695, 171] on button "button" at bounding box center [704, 166] width 19 height 19
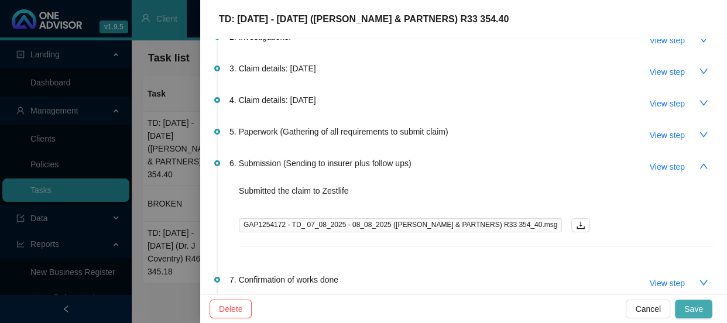
click at [700, 310] on span "Save" at bounding box center [694, 309] width 19 height 13
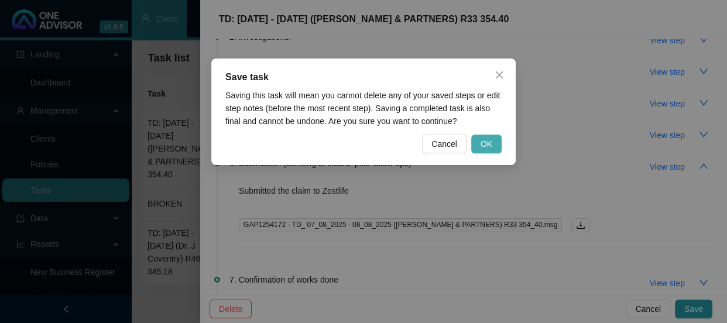
click at [479, 139] on button "OK" at bounding box center [486, 144] width 30 height 19
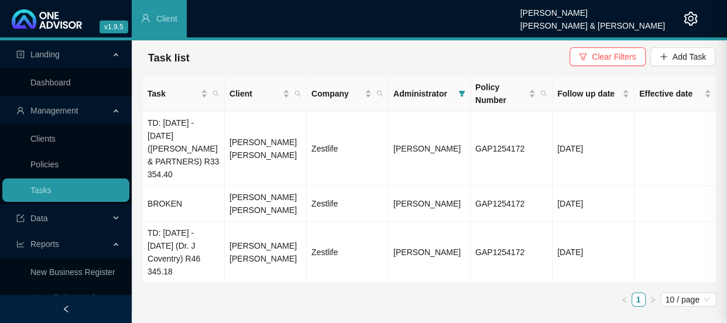
scroll to position [0, 0]
click at [411, 138] on td "[PERSON_NAME]" at bounding box center [430, 149] width 82 height 74
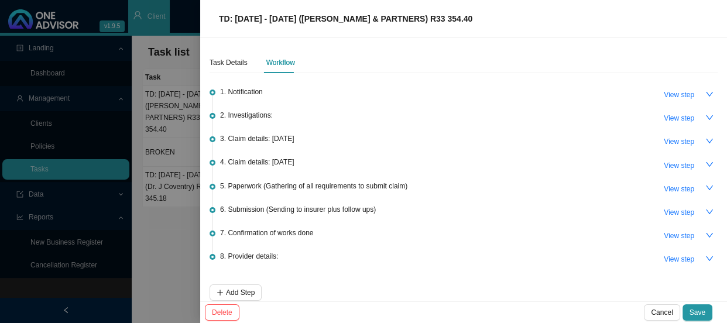
click at [173, 192] on div at bounding box center [363, 161] width 727 height 323
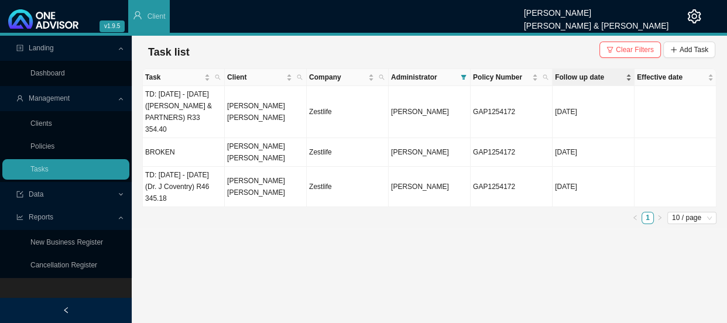
click at [624, 80] on div "Follow up date" at bounding box center [593, 77] width 77 height 12
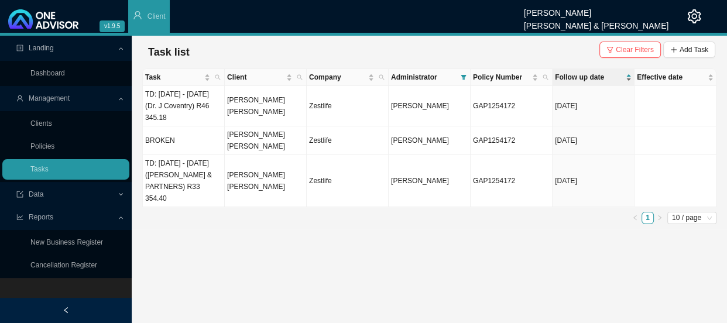
click at [604, 79] on span "Follow up date" at bounding box center [589, 77] width 69 height 12
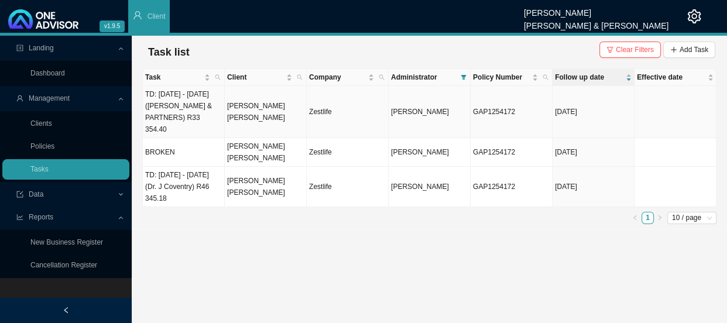
click at [176, 115] on td "TD: [DATE] - [DATE] ([PERSON_NAME] & PARTNERS) R33 354.40" at bounding box center [184, 112] width 82 height 52
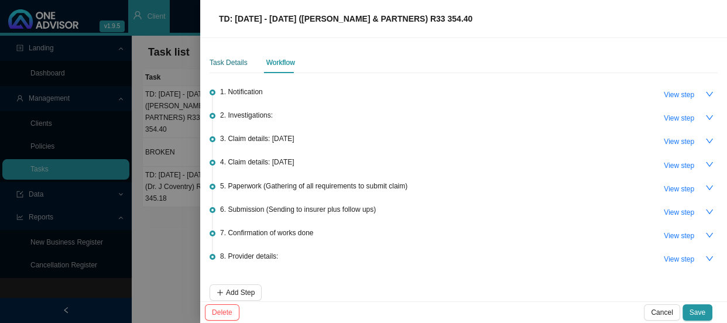
click at [226, 65] on div "Task Details" at bounding box center [229, 63] width 38 height 12
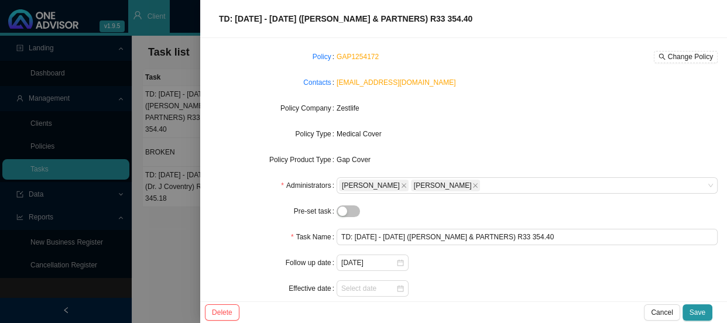
scroll to position [120, 0]
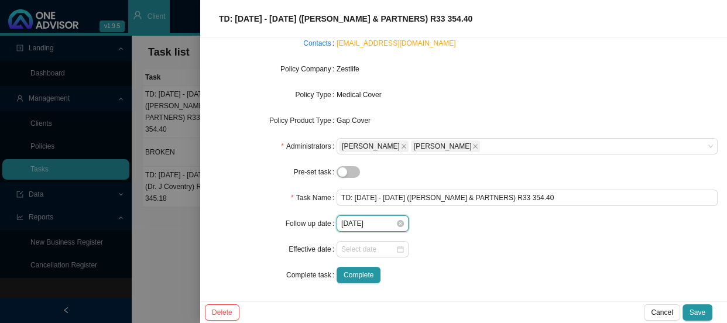
click at [377, 225] on input "[DATE]" at bounding box center [368, 224] width 54 height 12
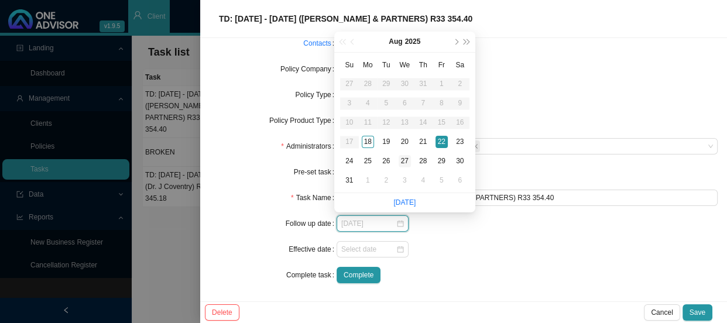
type input "[DATE]"
click at [404, 161] on div "27" at bounding box center [405, 161] width 12 height 12
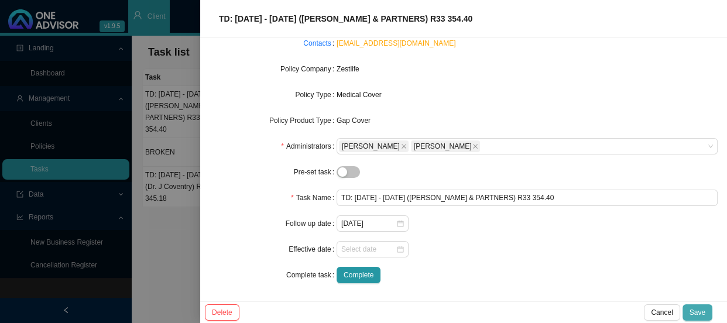
click at [703, 313] on span "Save" at bounding box center [698, 313] width 16 height 12
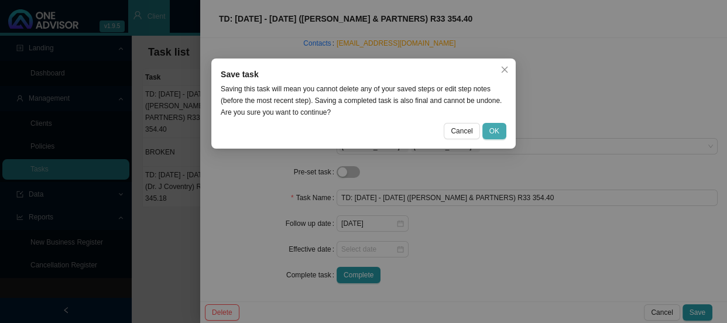
click at [504, 131] on button "OK" at bounding box center [495, 131] width 24 height 16
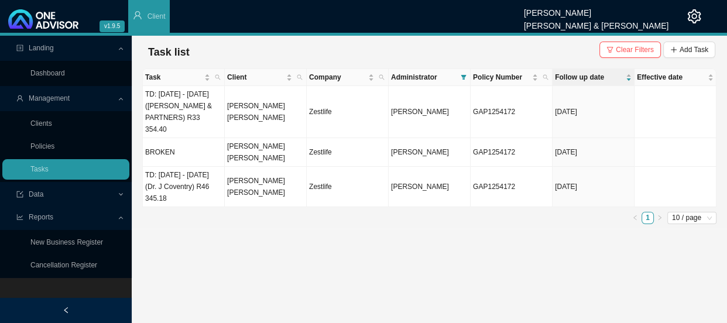
click at [258, 233] on main "Landing Dashboard Management Clients Policies Tasks Data Reports New Business R…" at bounding box center [363, 180] width 727 height 288
click at [172, 212] on ul "1 10 / page" at bounding box center [429, 218] width 575 height 12
click at [160, 110] on td "TD: [DATE] - [DATE] ([PERSON_NAME] & PARTNERS) R33 354.40" at bounding box center [184, 112] width 82 height 52
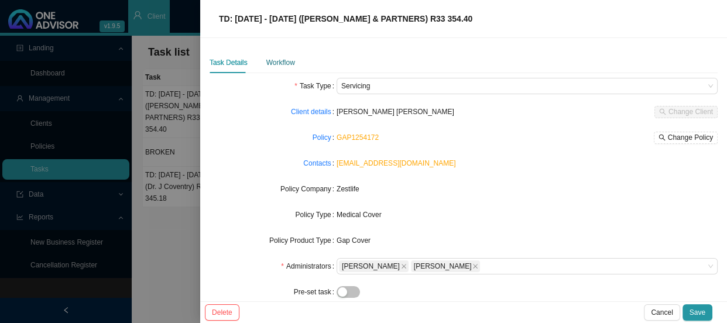
click at [277, 60] on div "Workflow" at bounding box center [280, 63] width 29 height 12
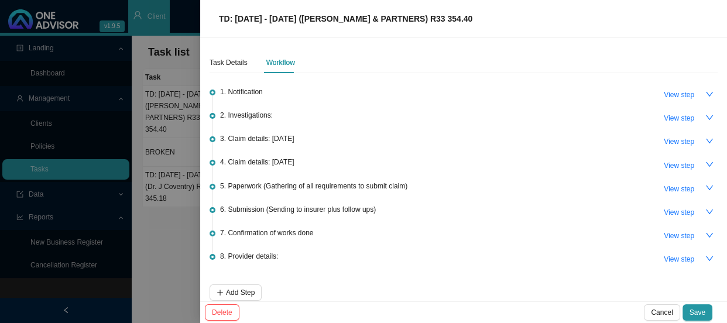
click at [294, 140] on span "3. Claim details: [DATE]" at bounding box center [257, 139] width 74 height 12
click at [664, 138] on span "View step" at bounding box center [679, 142] width 30 height 12
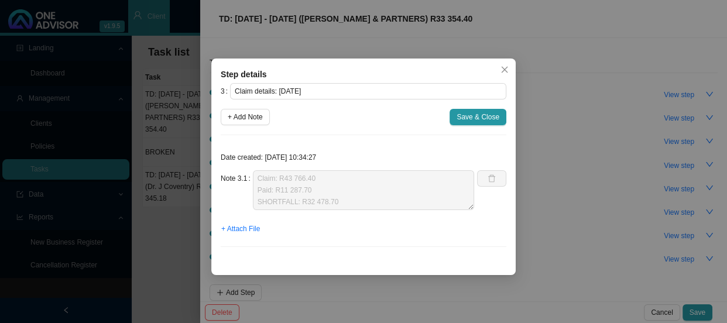
scroll to position [23, 0]
click at [502, 68] on icon "close" at bounding box center [505, 70] width 8 height 8
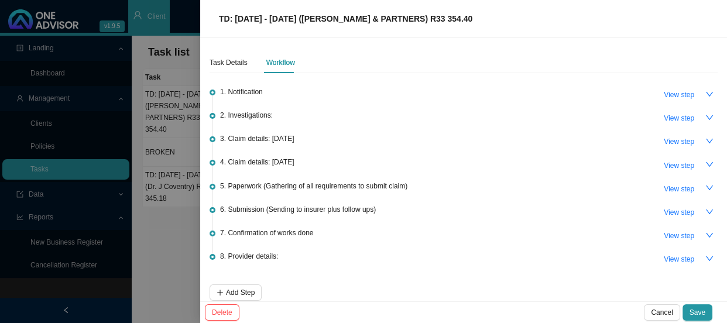
click at [269, 160] on span "4. Claim details: [DATE]" at bounding box center [257, 162] width 74 height 12
click at [263, 166] on span "4. Claim details: [DATE]" at bounding box center [257, 162] width 74 height 12
click at [675, 164] on span "View step" at bounding box center [679, 166] width 30 height 12
type input "Claim details: [DATE]"
type textarea "Claim: R1167.60 Paid: R291.90 Shortfall: R875.70"
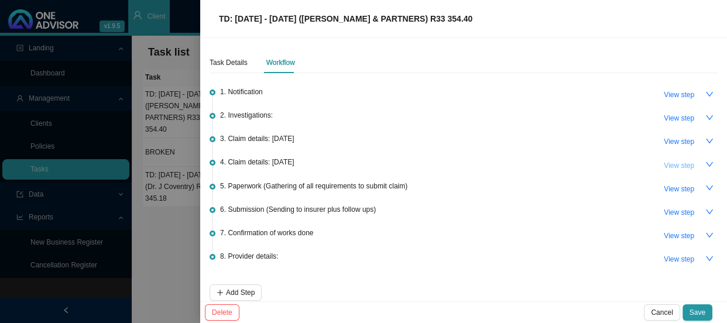
scroll to position [0, 0]
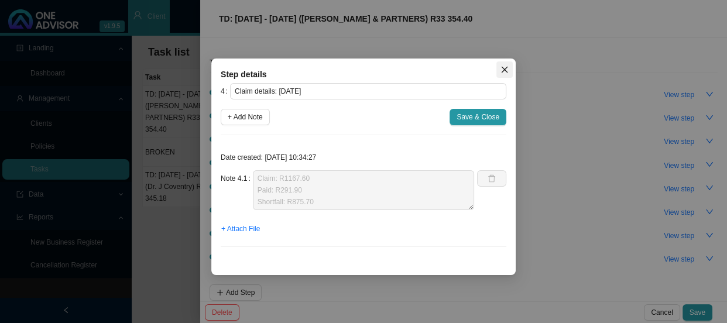
click at [508, 67] on icon "close" at bounding box center [505, 70] width 8 height 8
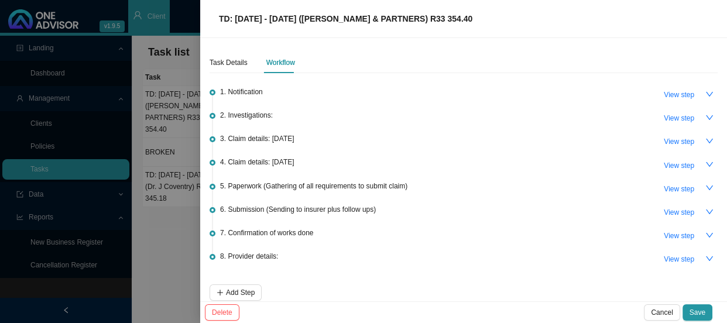
click at [305, 212] on span "6. Submission (Sending to insurer plus follow ups)" at bounding box center [298, 210] width 156 height 12
click at [706, 211] on icon "down" at bounding box center [709, 212] width 7 height 5
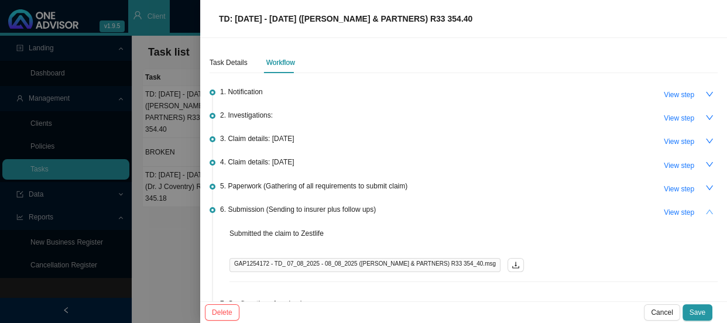
click at [184, 229] on div at bounding box center [363, 161] width 727 height 323
